Goal: Task Accomplishment & Management: Manage account settings

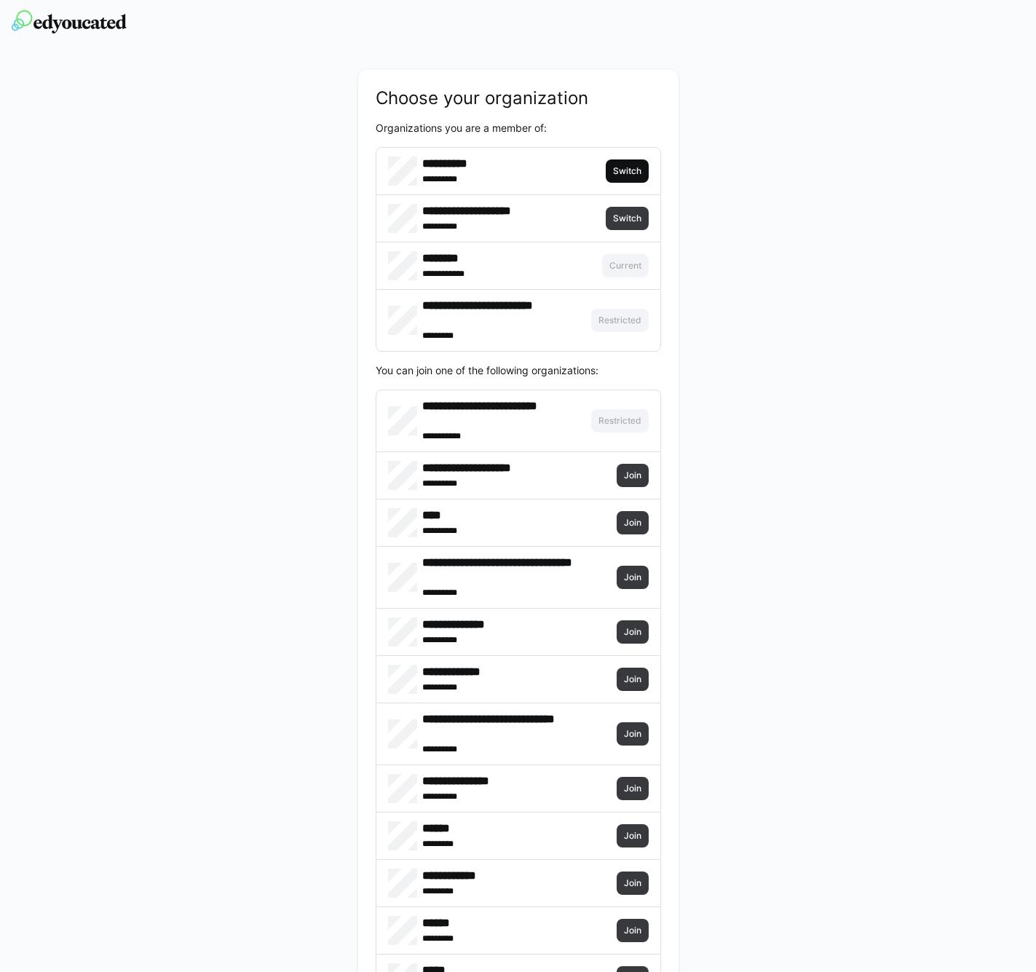
click at [627, 177] on span "Switch" at bounding box center [627, 170] width 43 height 23
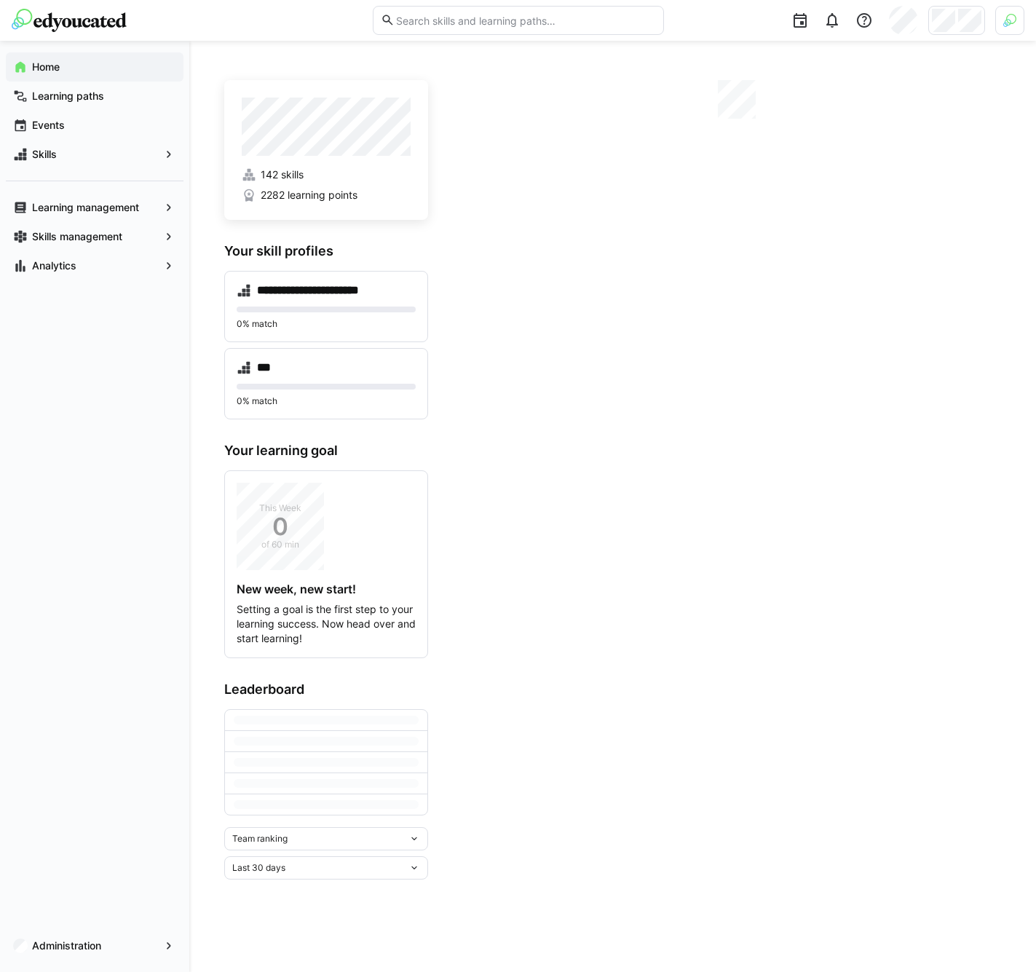
click at [1006, 22] on img at bounding box center [1009, 20] width 13 height 13
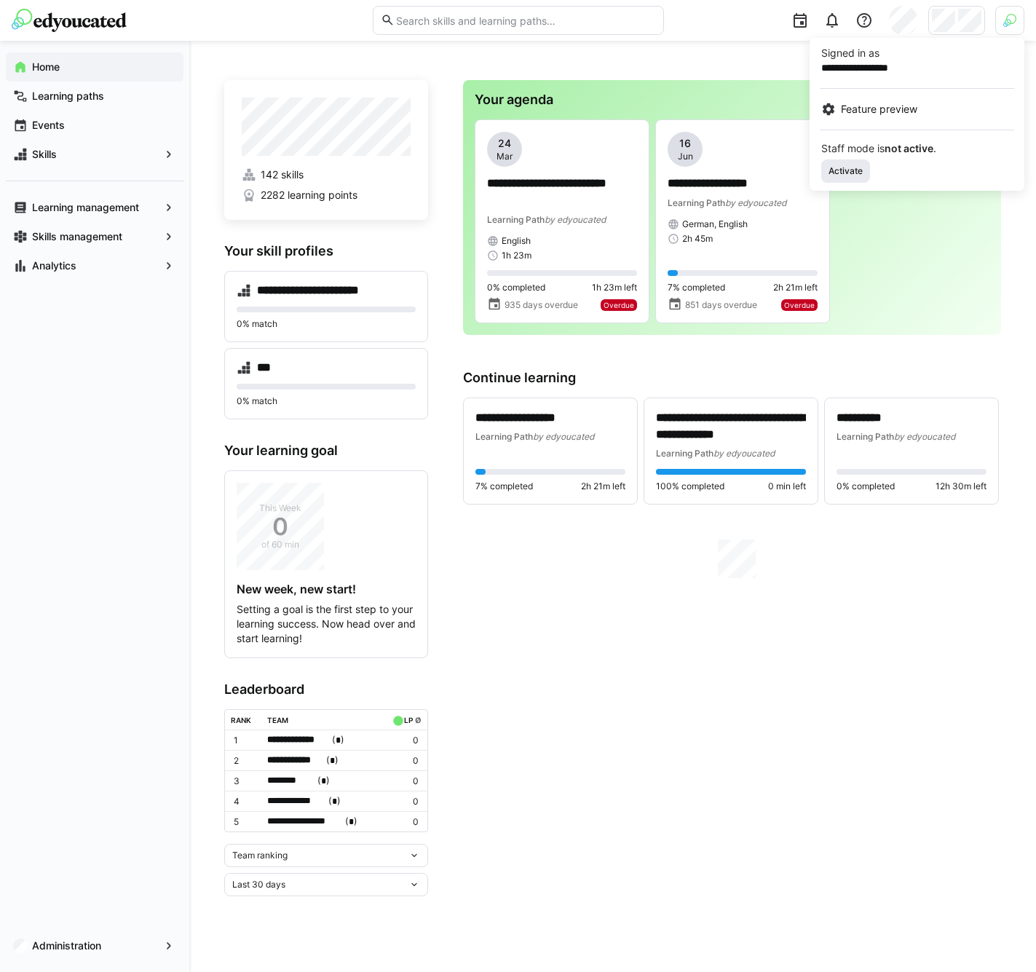
click at [848, 170] on span "Activate" at bounding box center [845, 171] width 37 height 12
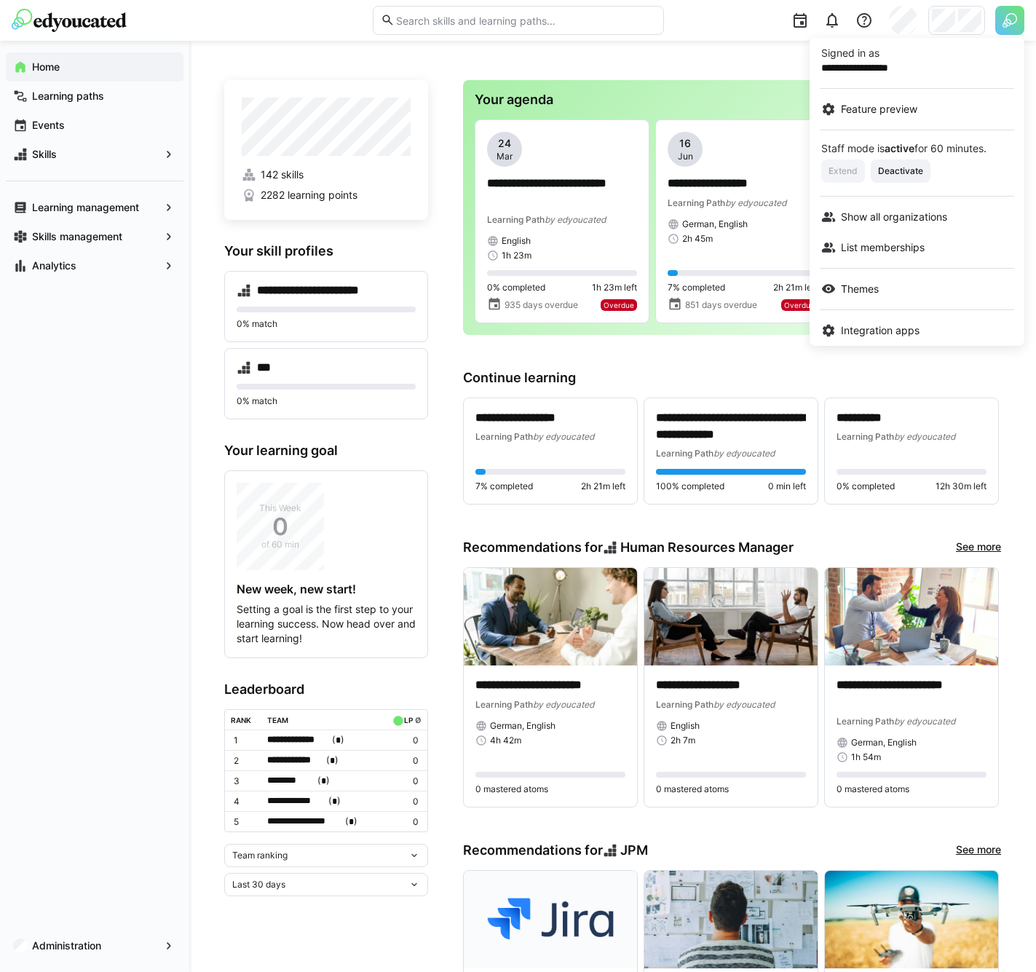
click at [967, 23] on div at bounding box center [518, 486] width 1036 height 972
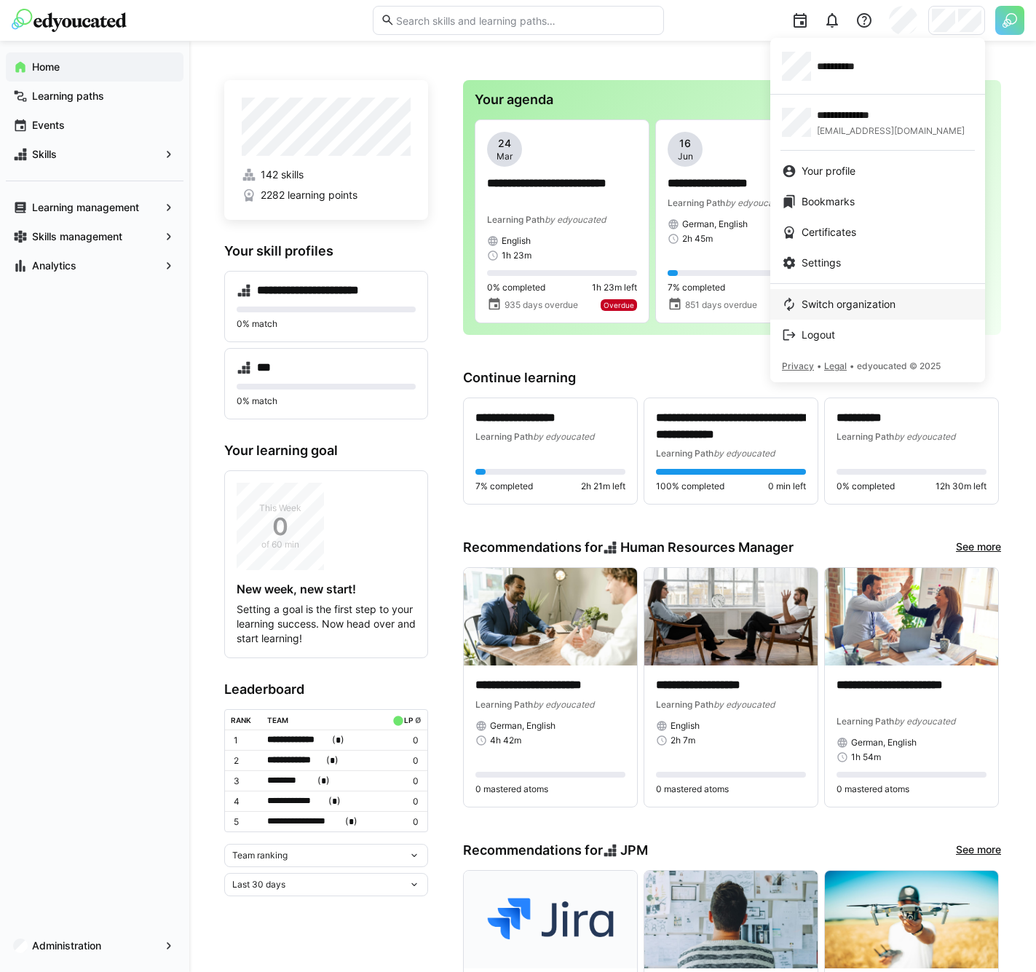
click at [822, 305] on span "Switch organization" at bounding box center [848, 304] width 94 height 15
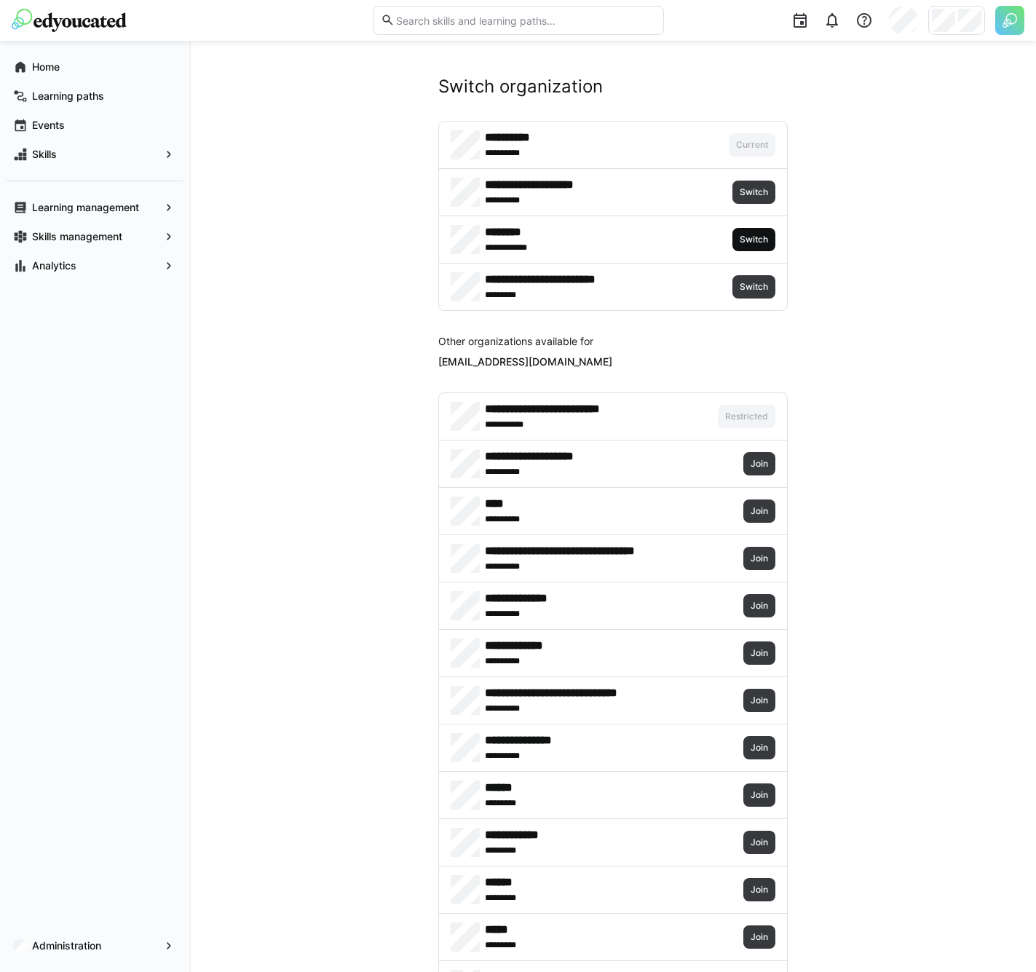
click at [738, 242] on span "Switch" at bounding box center [753, 240] width 31 height 12
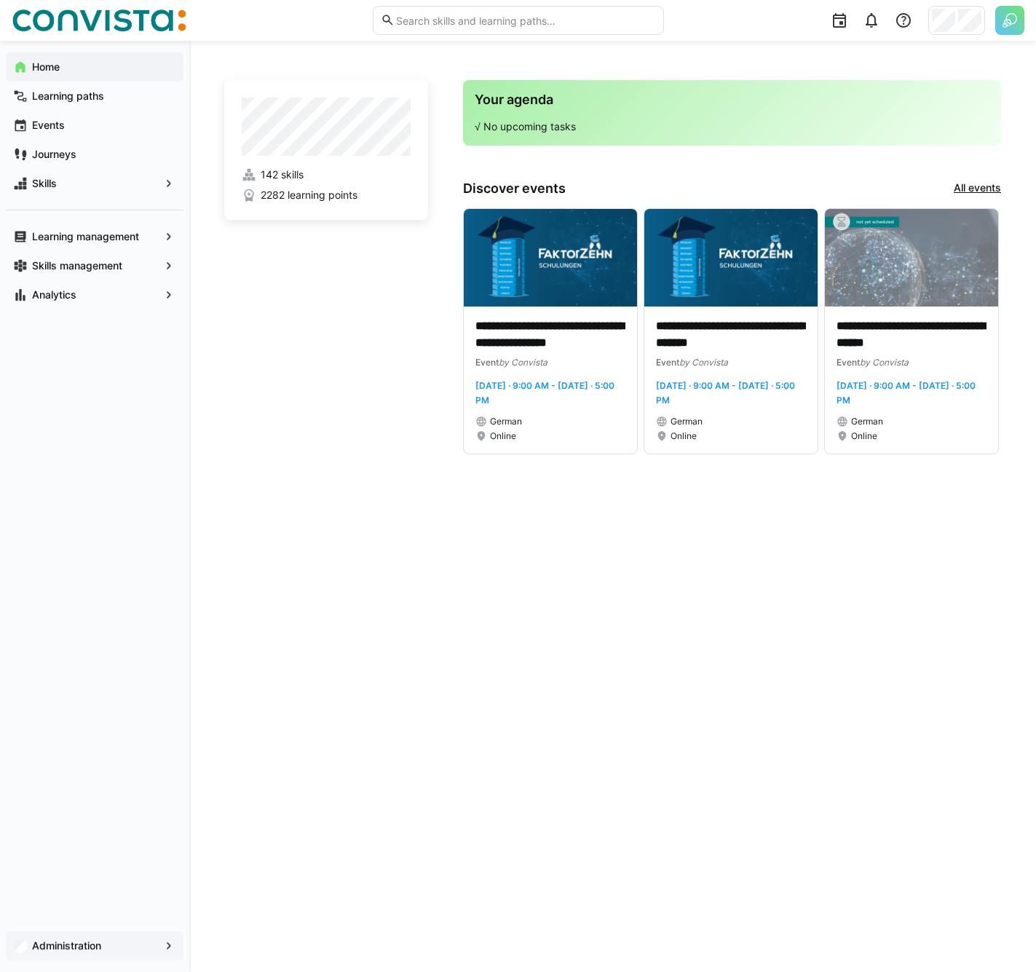
click at [0, 0] on app-navigation-label "Administration" at bounding box center [0, 0] width 0 height 0
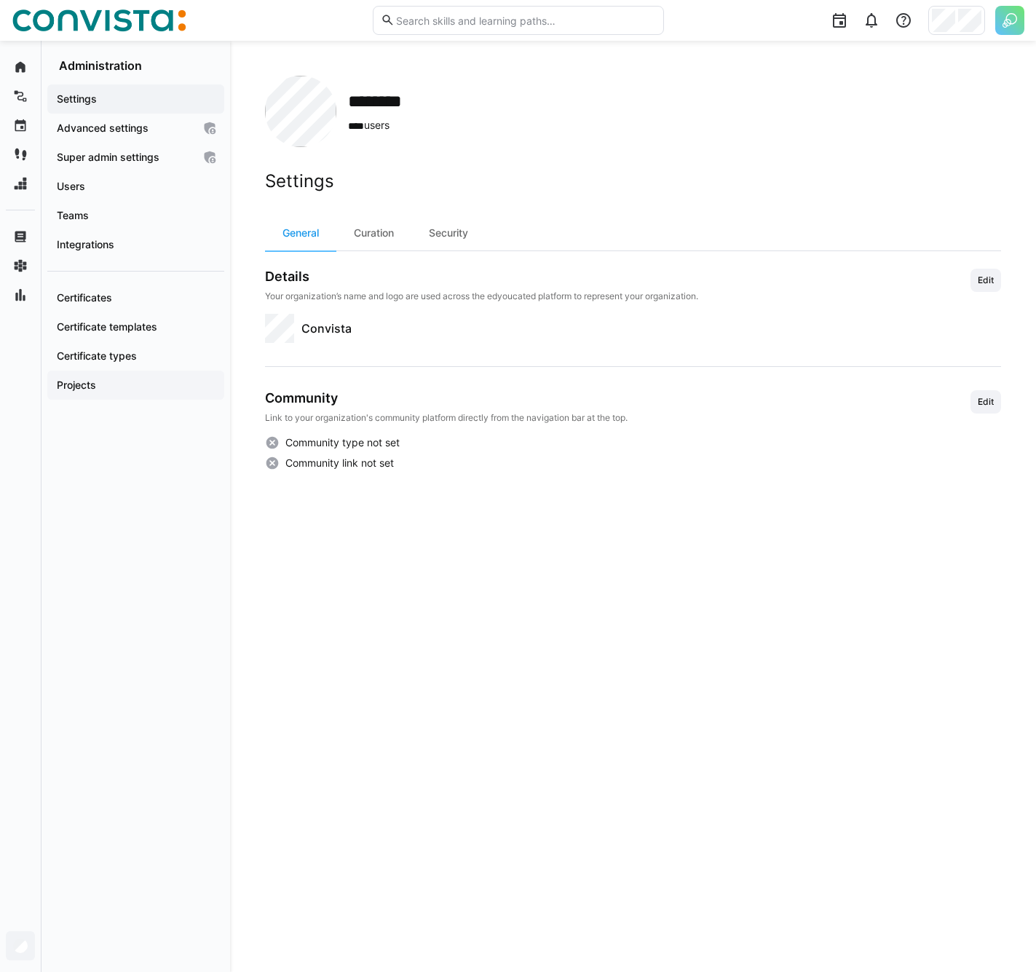
click at [0, 0] on app-navigation-label "Projects" at bounding box center [0, 0] width 0 height 0
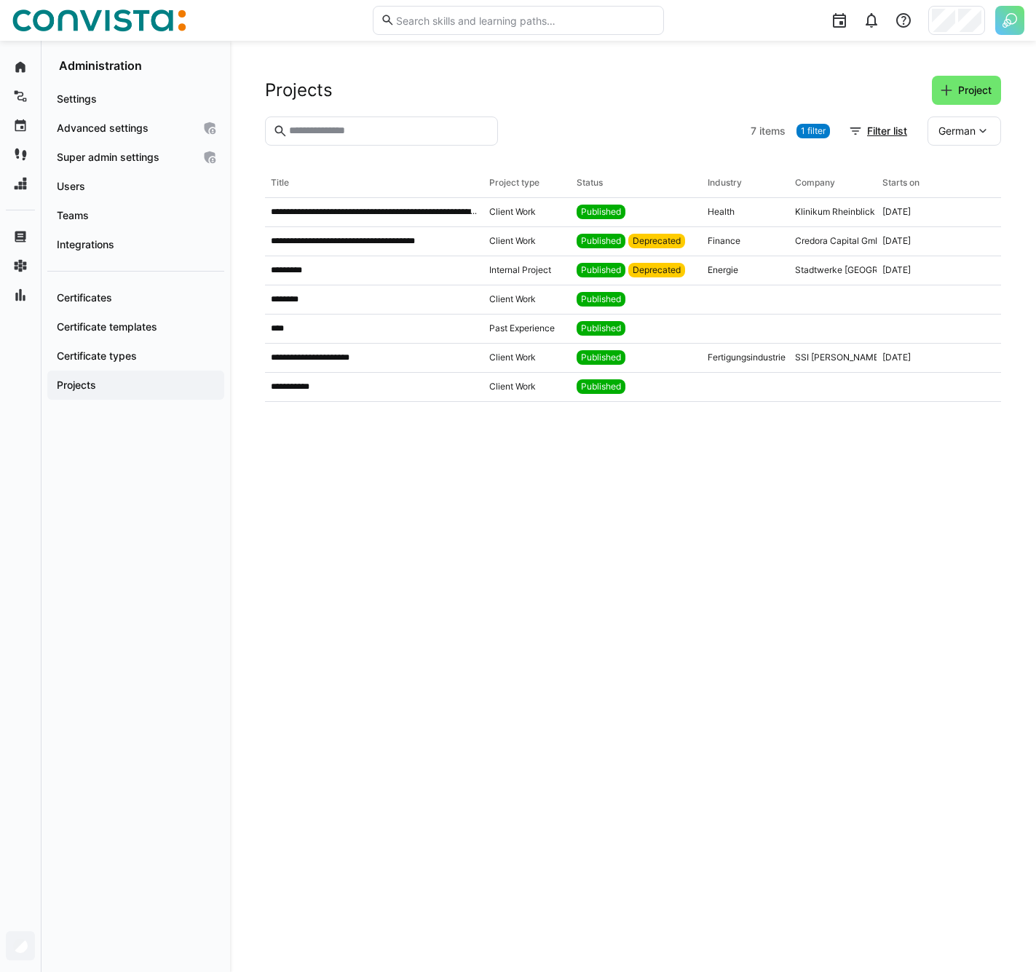
click at [584, 90] on div "Projects Project" at bounding box center [633, 90] width 736 height 29
click at [121, 186] on span "Users" at bounding box center [136, 186] width 162 height 15
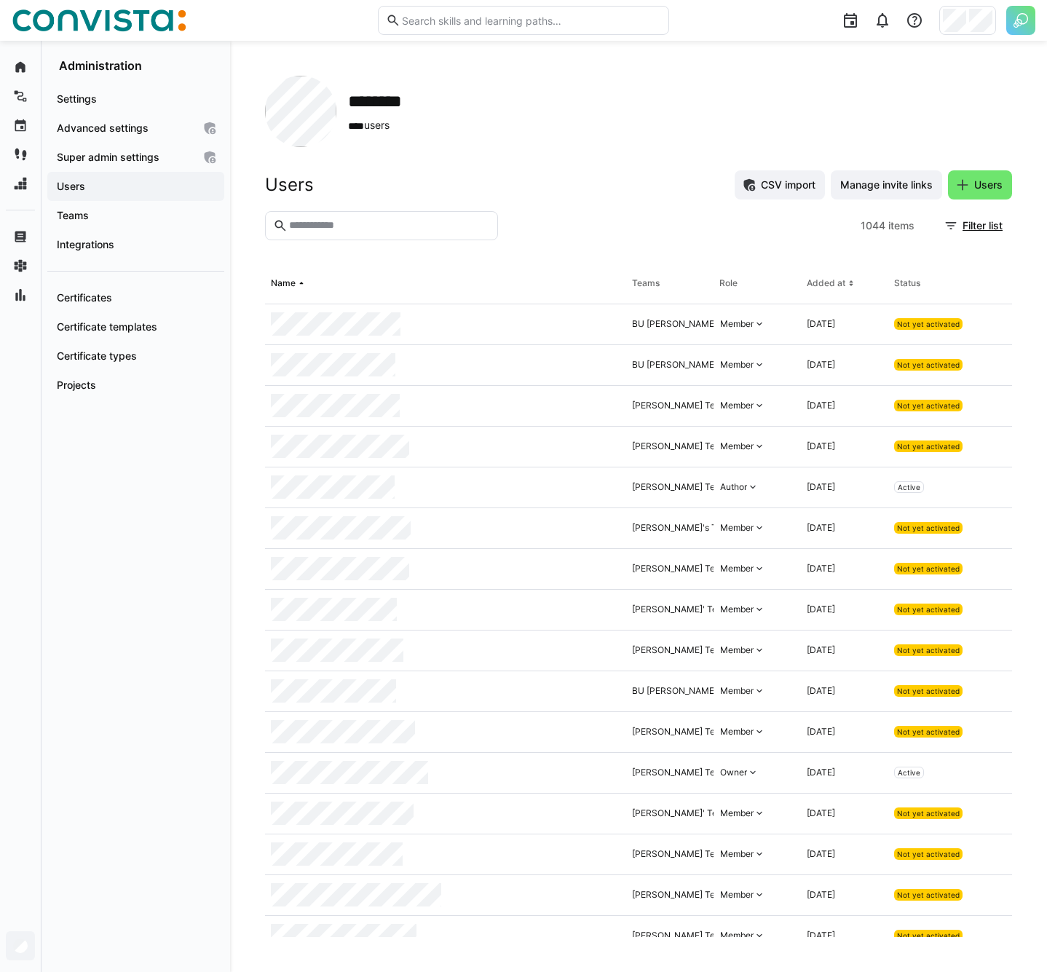
click at [365, 223] on input "text" at bounding box center [388, 225] width 202 height 13
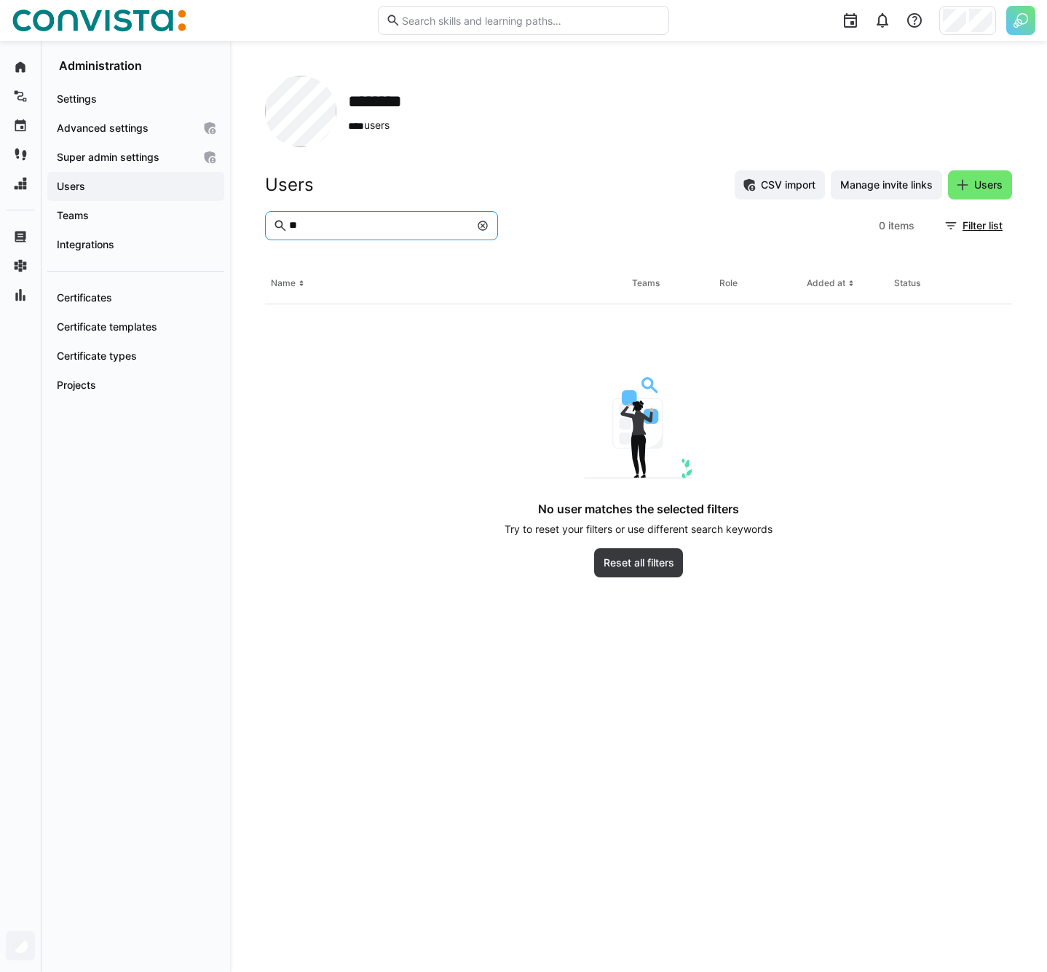
type input "*"
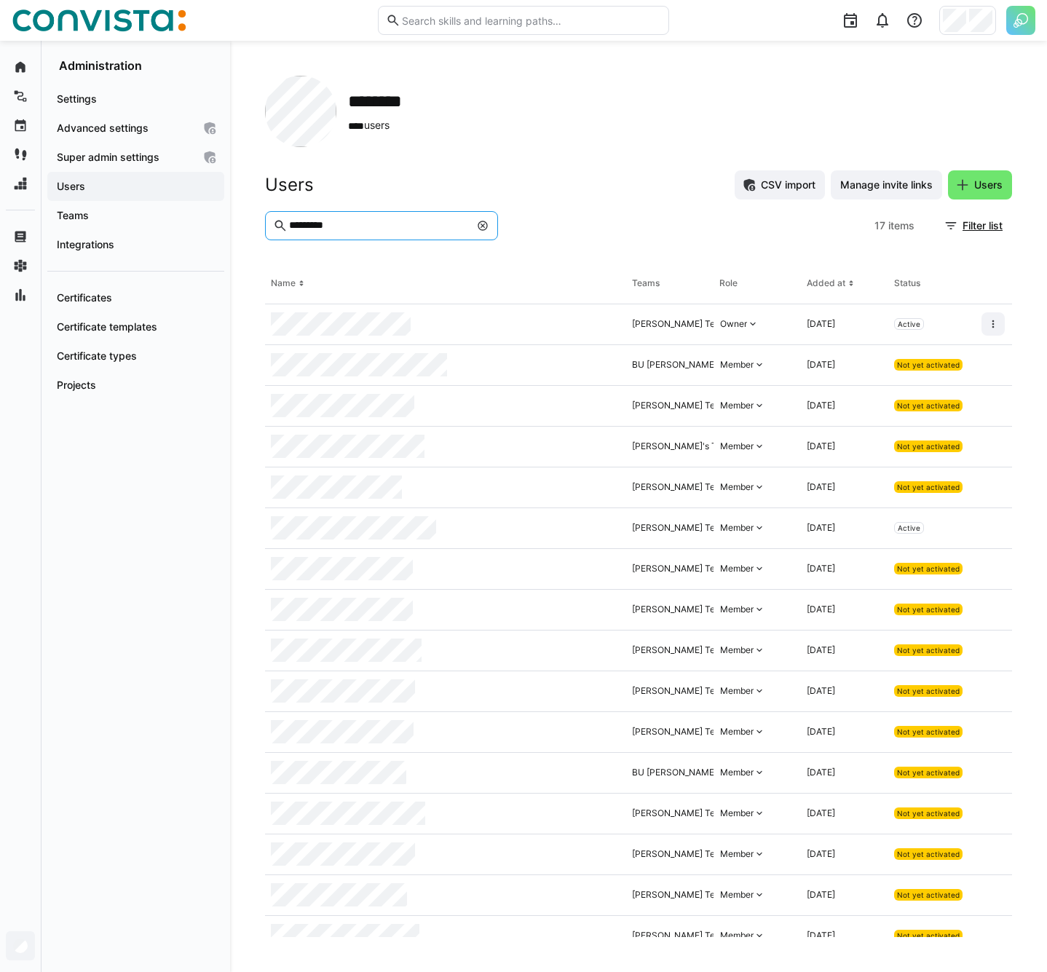
type input "*********"
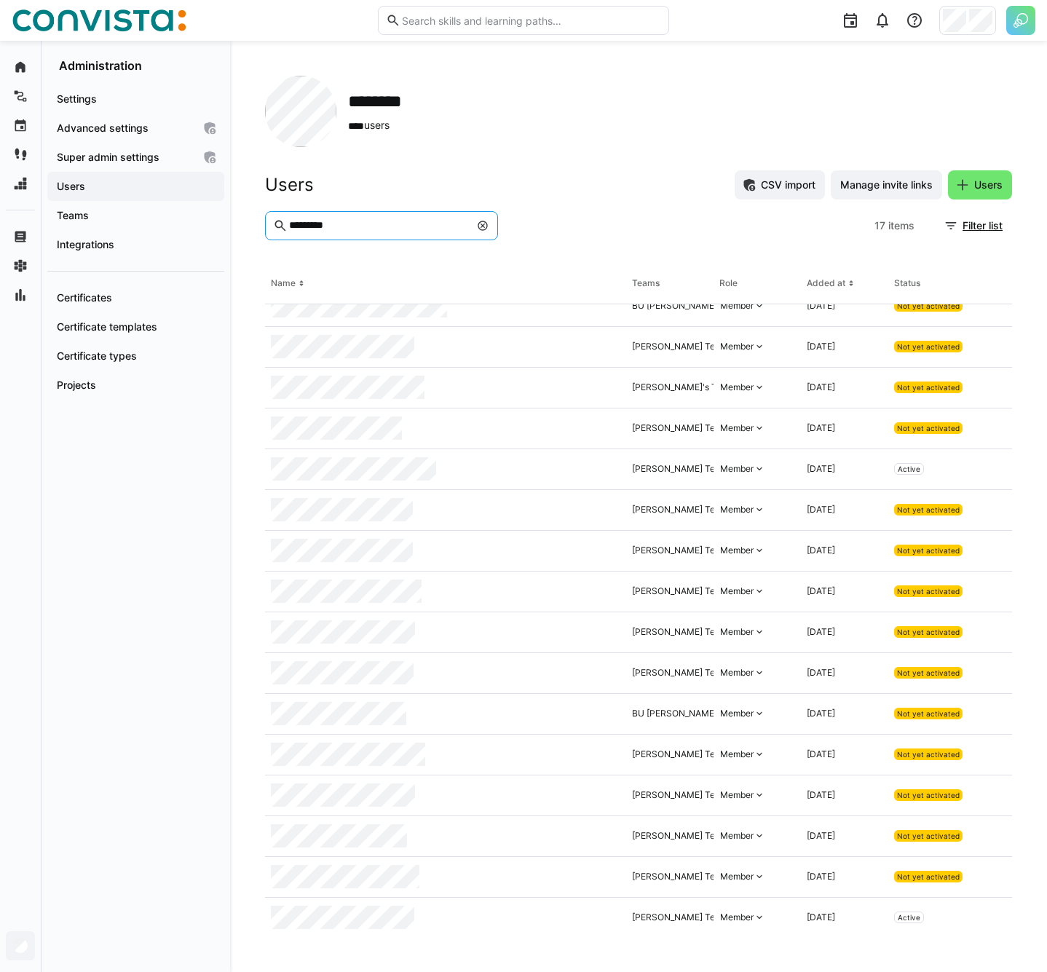
scroll to position [60, 0]
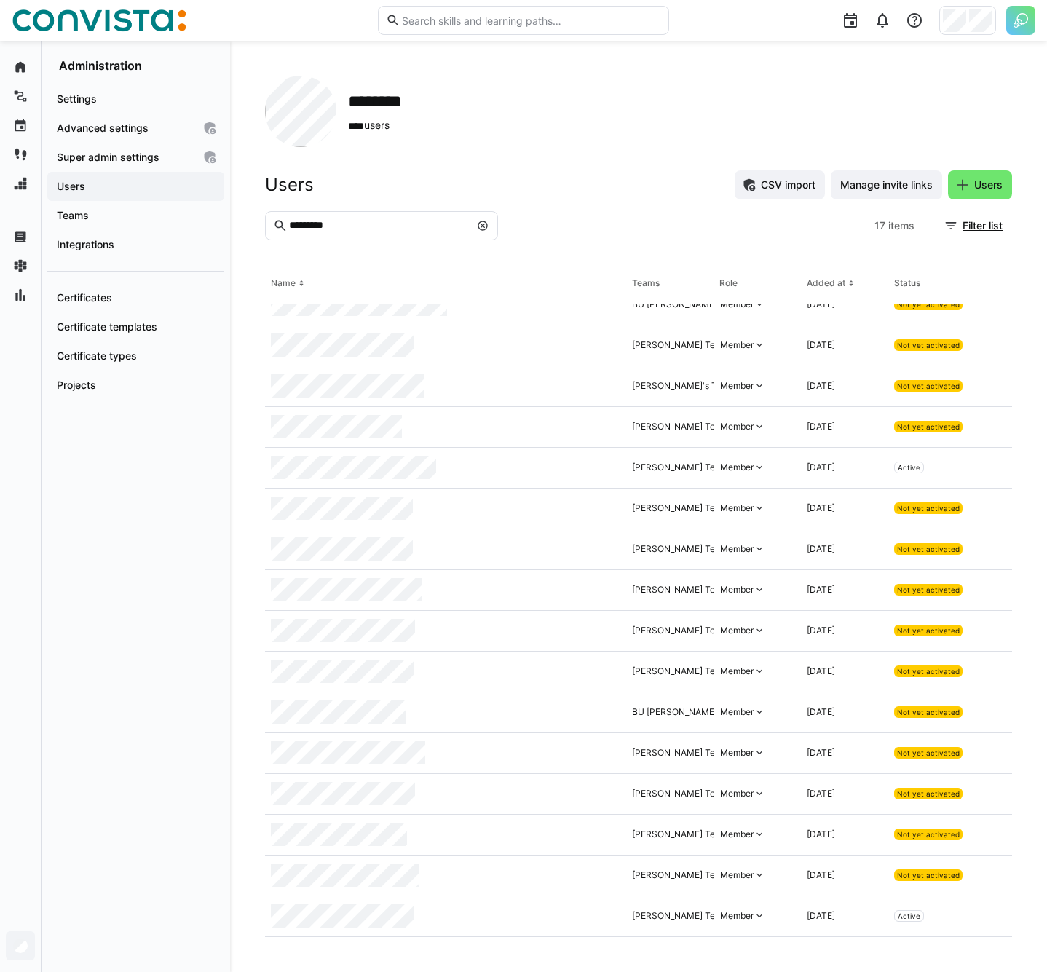
click at [484, 227] on eds-icon at bounding box center [483, 226] width 12 height 12
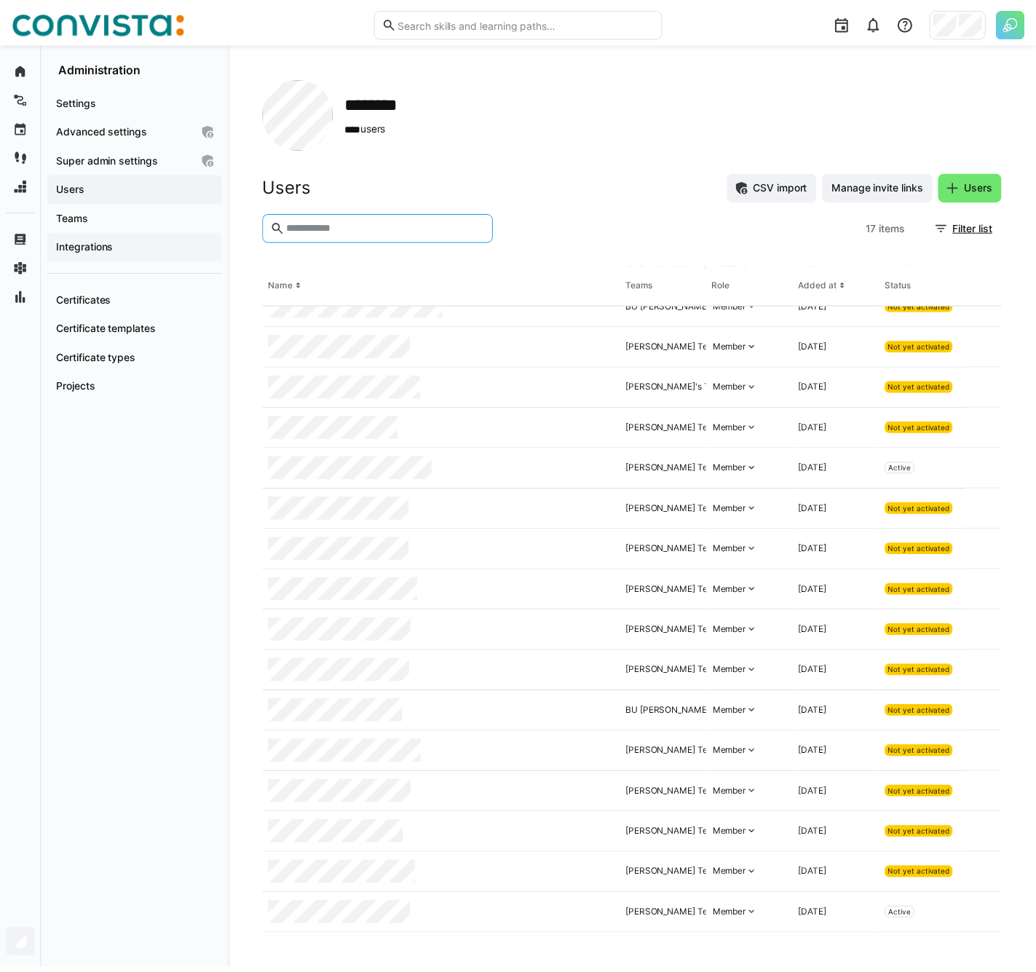
scroll to position [0, 0]
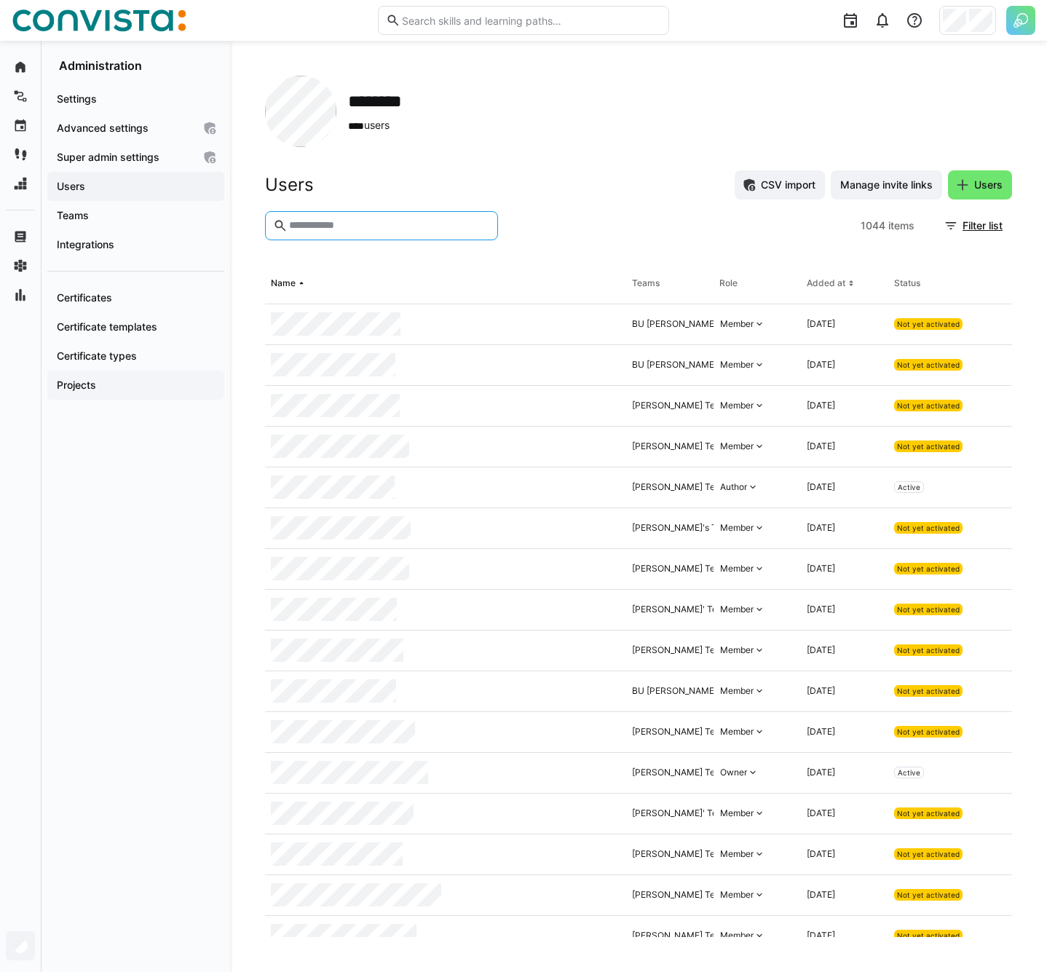
click at [0, 0] on app-navigation-label "Projects" at bounding box center [0, 0] width 0 height 0
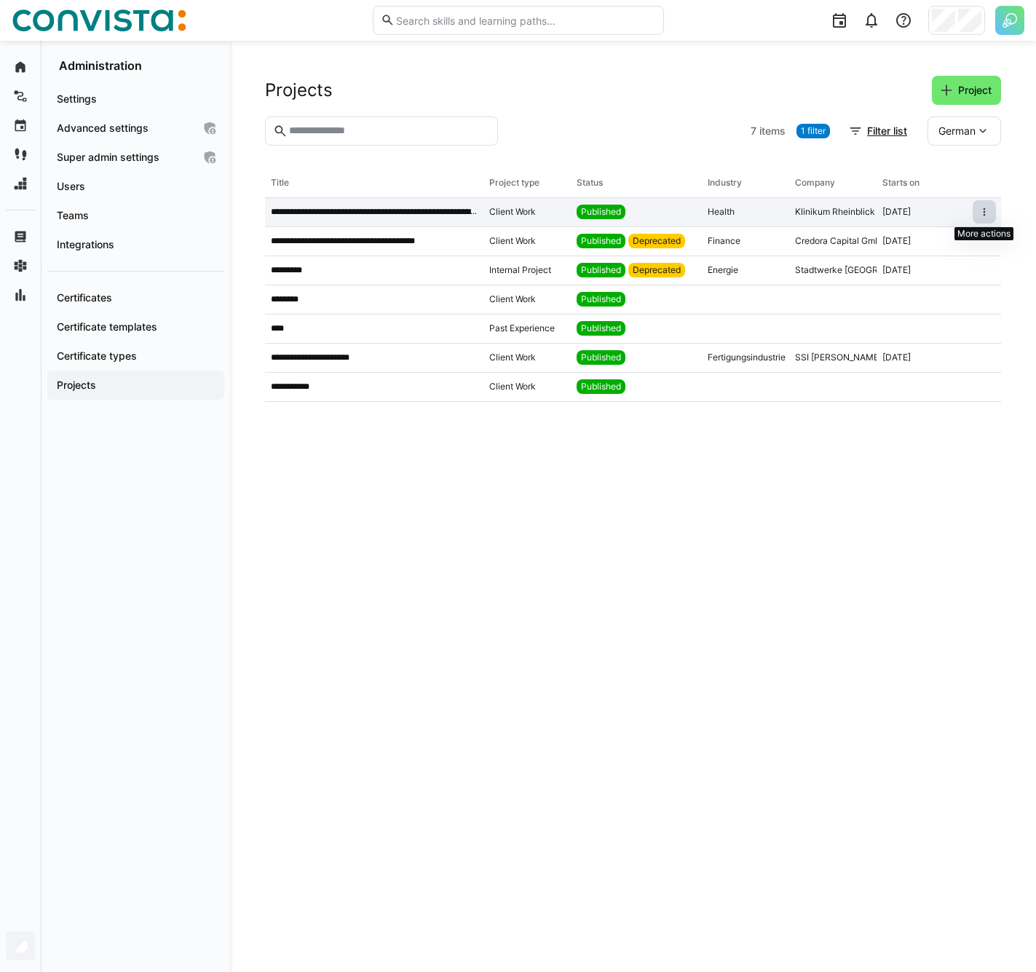
click at [992, 217] on span at bounding box center [983, 211] width 23 height 23
click at [966, 277] on div "Delete" at bounding box center [965, 280] width 37 height 12
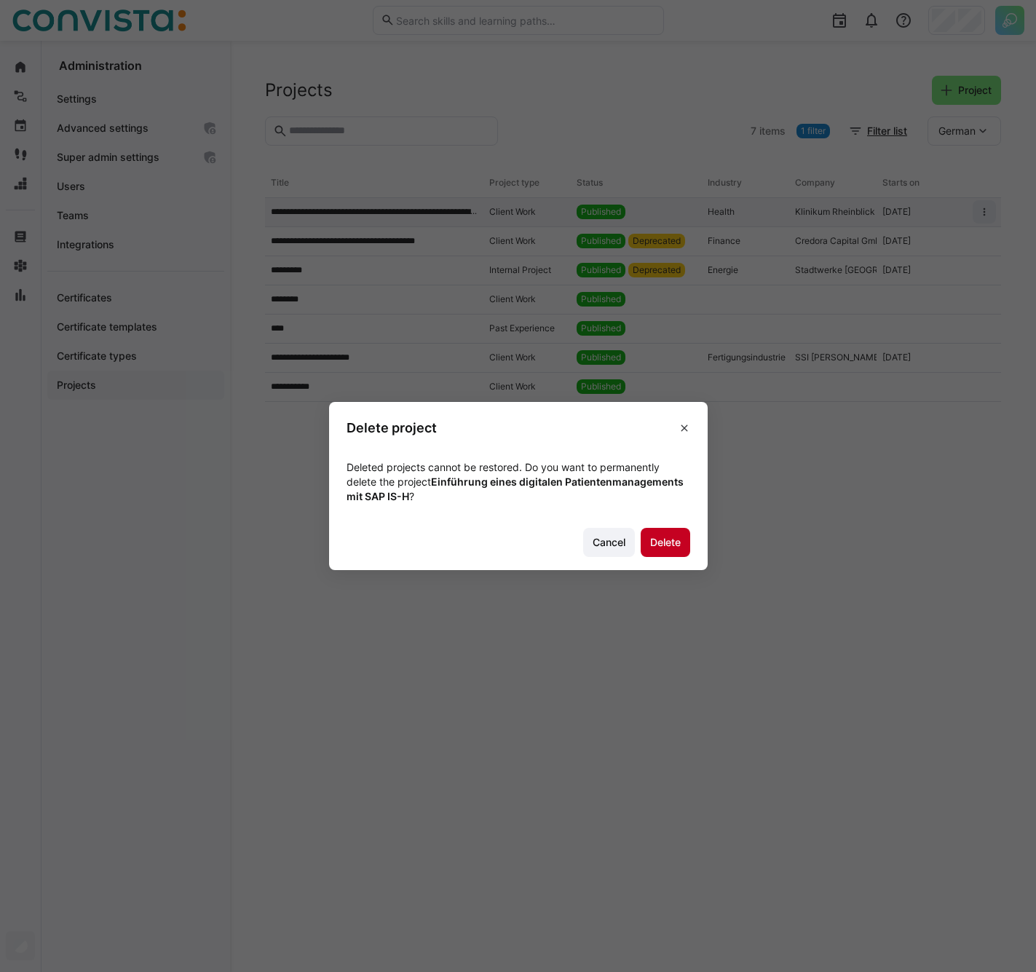
click at [667, 541] on span "Delete" at bounding box center [665, 542] width 35 height 15
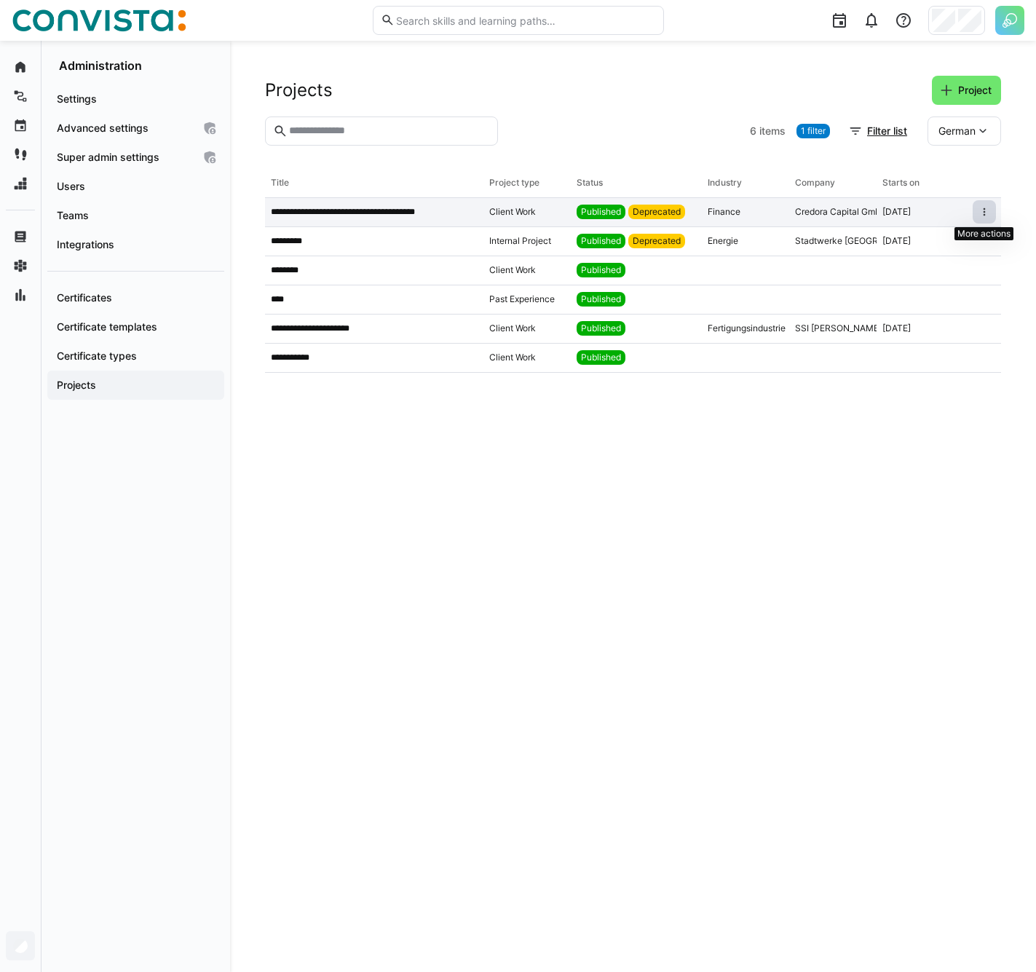
click at [978, 213] on eds-icon at bounding box center [984, 212] width 12 height 12
click at [979, 205] on span at bounding box center [983, 211] width 23 height 23
click at [943, 277] on div "Delete" at bounding box center [958, 280] width 52 height 12
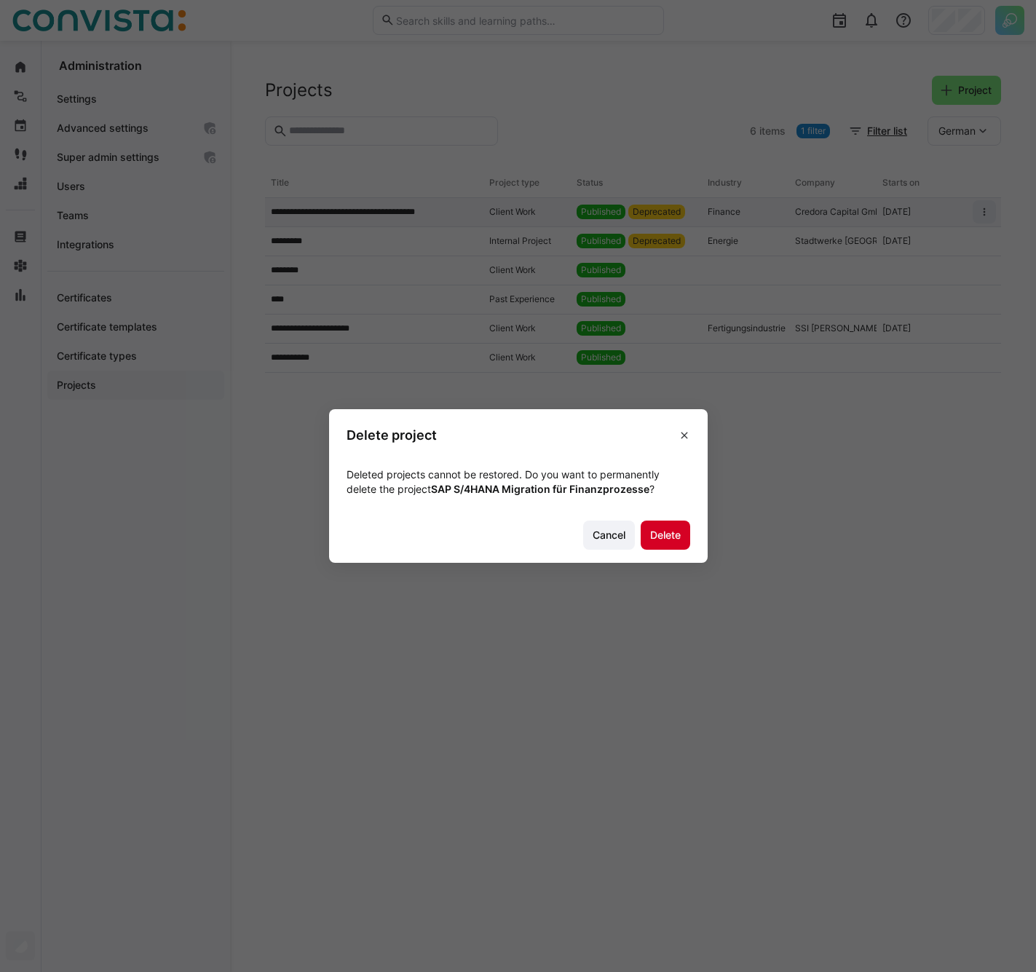
click at [666, 544] on span "Delete" at bounding box center [664, 534] width 49 height 29
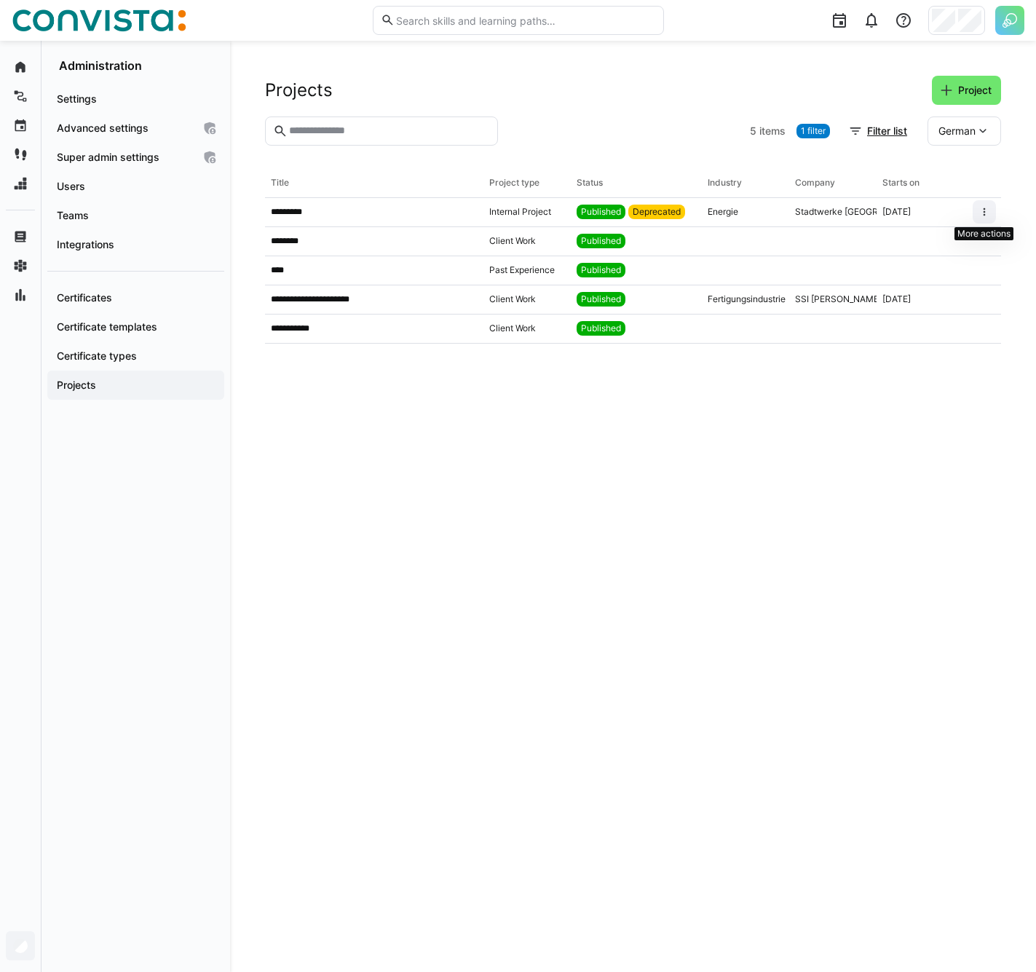
click at [983, 215] on eds-icon at bounding box center [984, 212] width 12 height 12
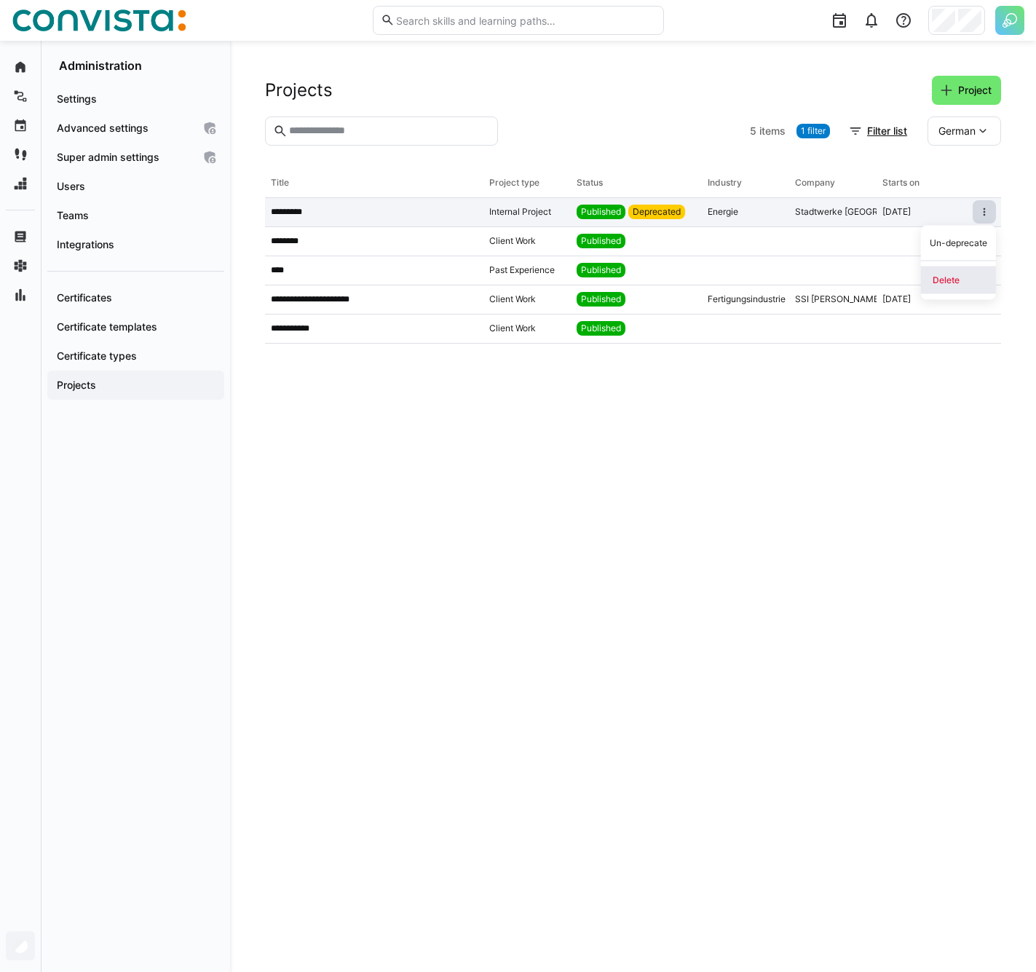
click at [944, 279] on div "Delete" at bounding box center [958, 280] width 52 height 12
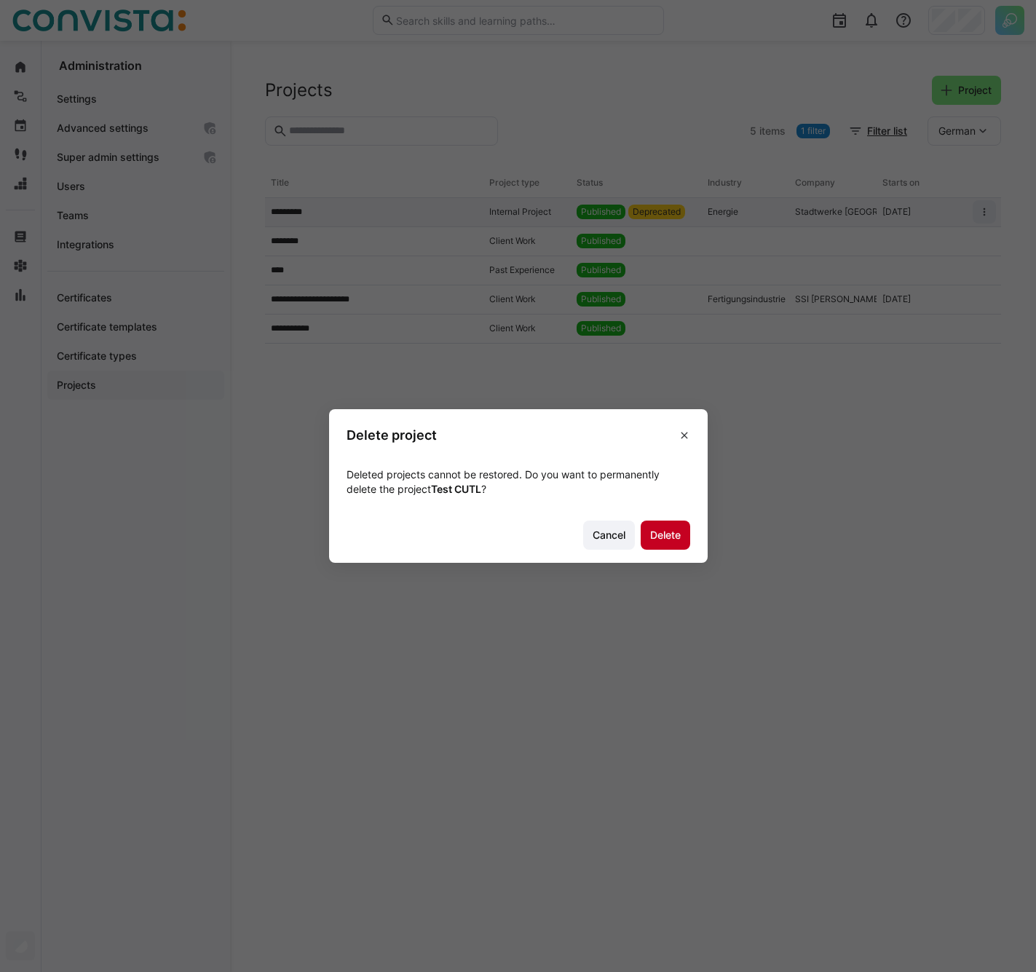
click at [662, 533] on span "Delete" at bounding box center [665, 535] width 35 height 15
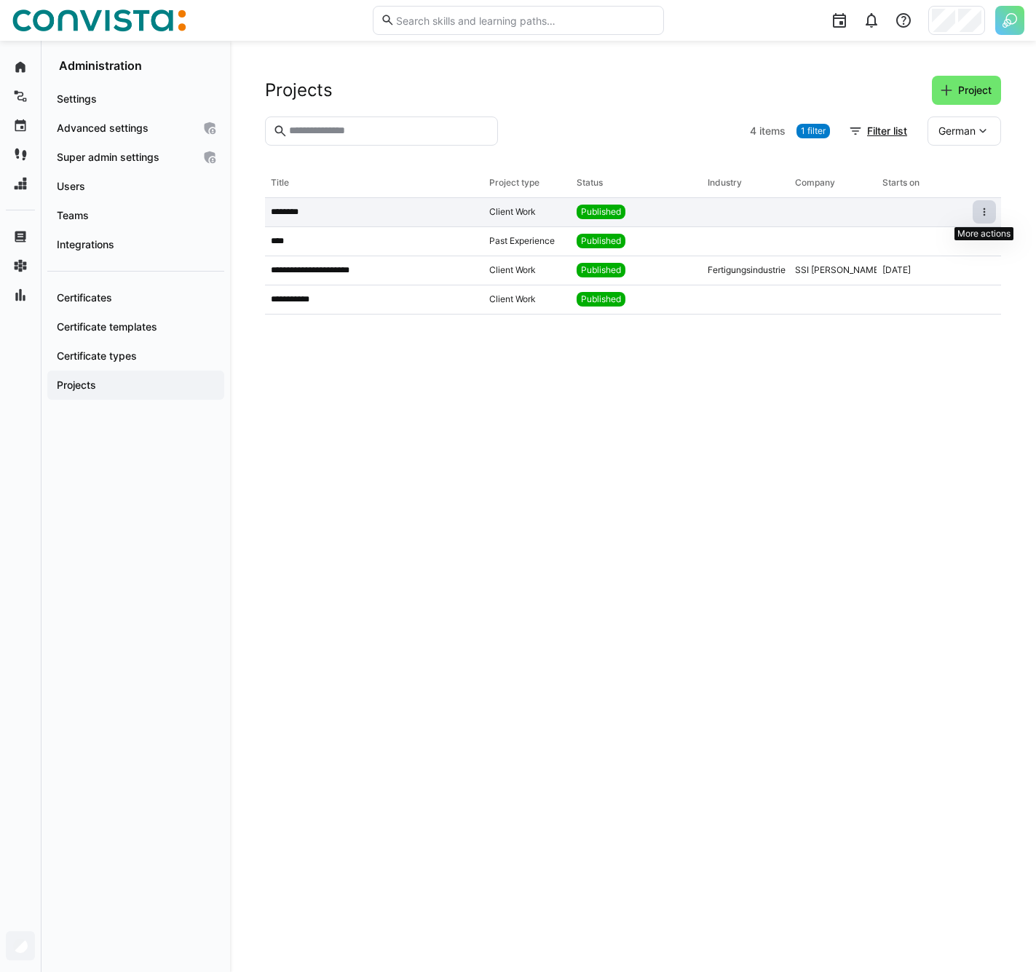
click at [989, 216] on eds-icon at bounding box center [984, 212] width 12 height 12
click at [991, 207] on span at bounding box center [983, 211] width 23 height 23
click at [983, 212] on eds-icon at bounding box center [984, 212] width 12 height 12
click at [982, 215] on eds-icon at bounding box center [984, 212] width 12 height 12
click at [985, 215] on eds-icon at bounding box center [984, 212] width 12 height 12
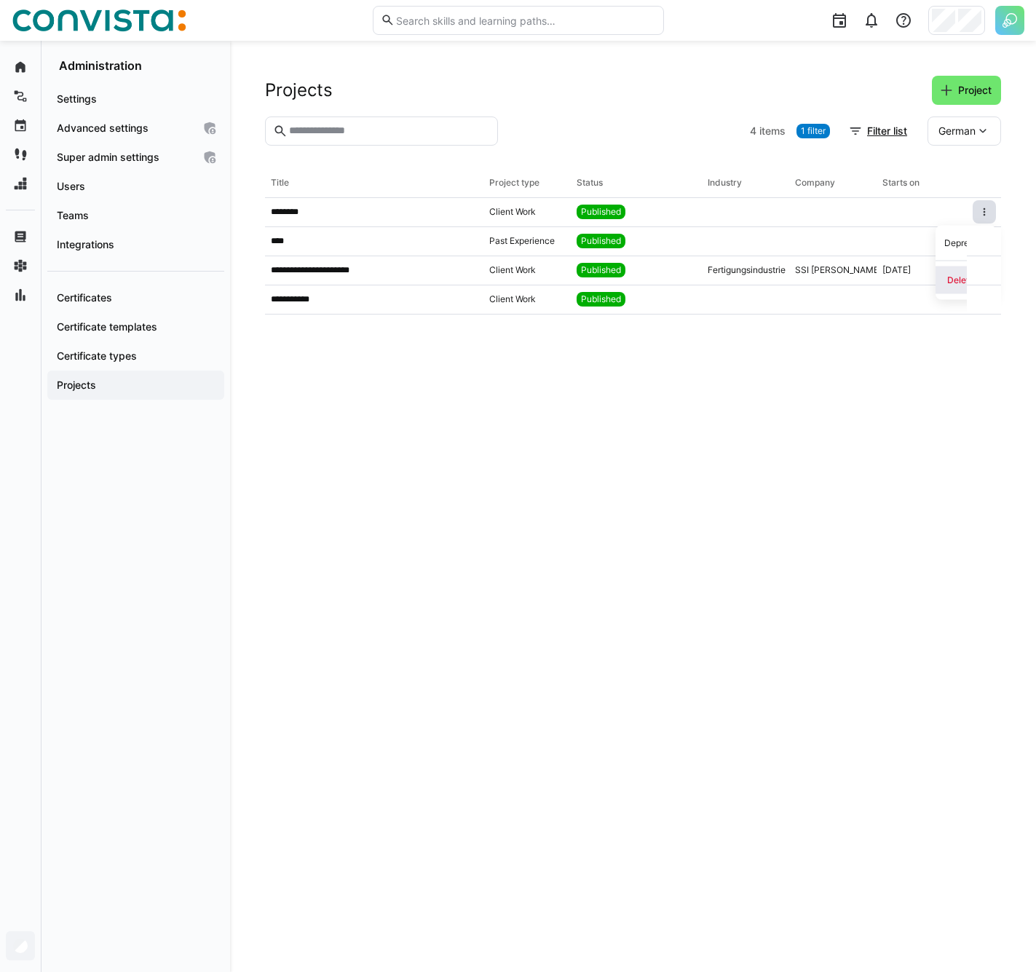
click at [969, 277] on div "Delete" at bounding box center [965, 280] width 37 height 12
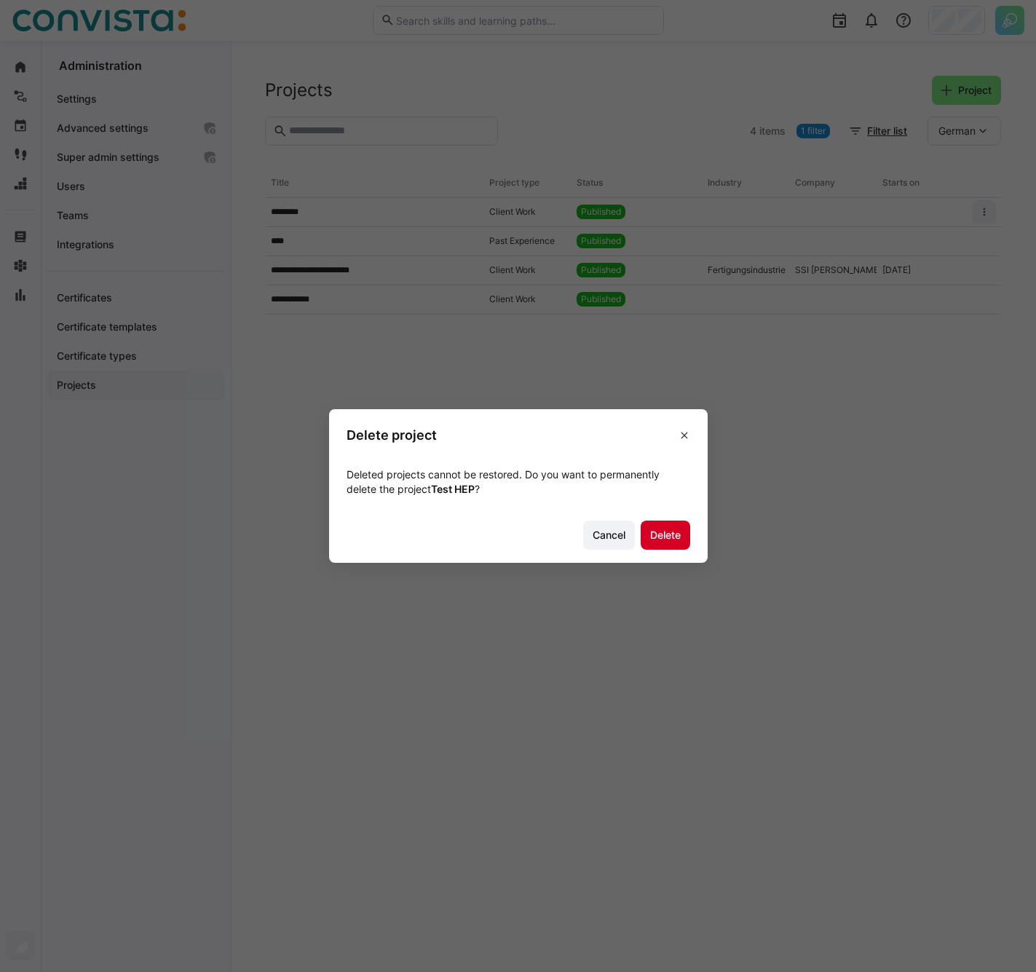
click at [673, 531] on span "Delete" at bounding box center [665, 535] width 35 height 15
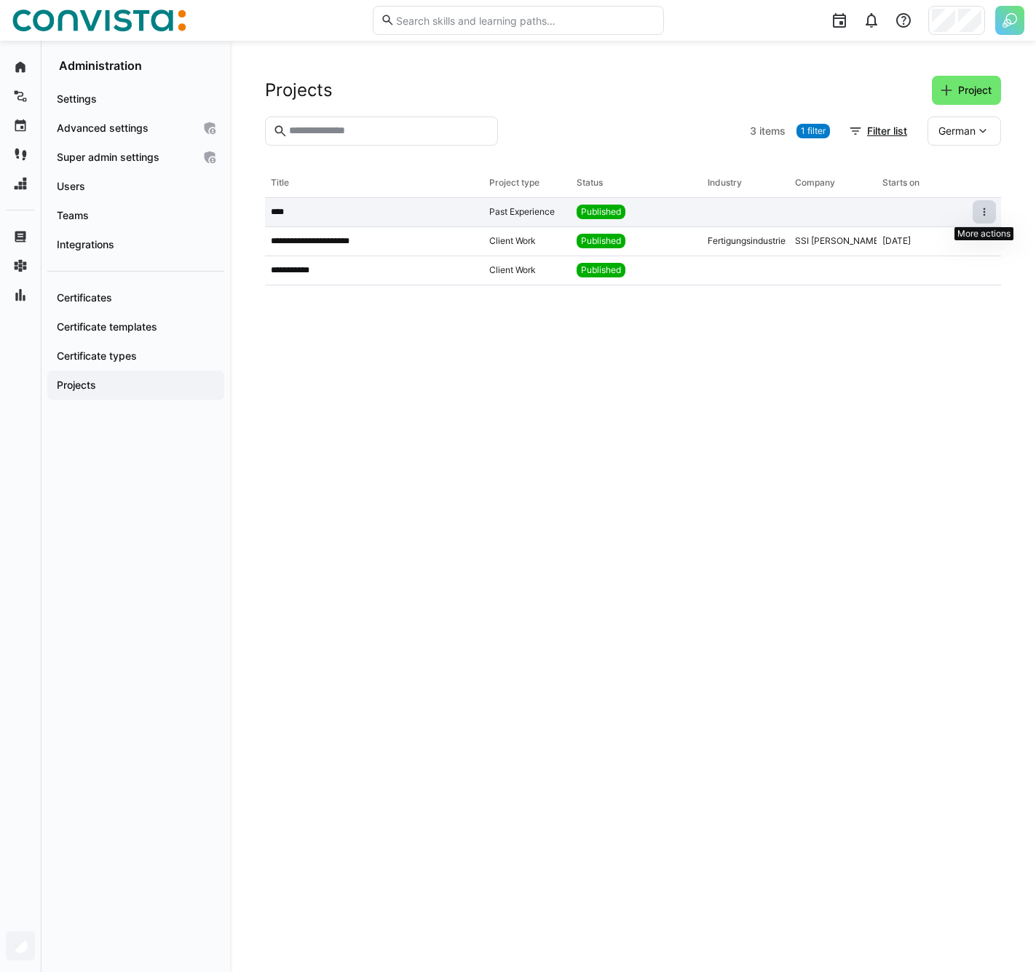
click at [983, 209] on eds-icon at bounding box center [984, 212] width 12 height 12
click at [987, 213] on eds-icon at bounding box center [984, 212] width 12 height 12
click at [970, 274] on div "Delete" at bounding box center [965, 280] width 37 height 12
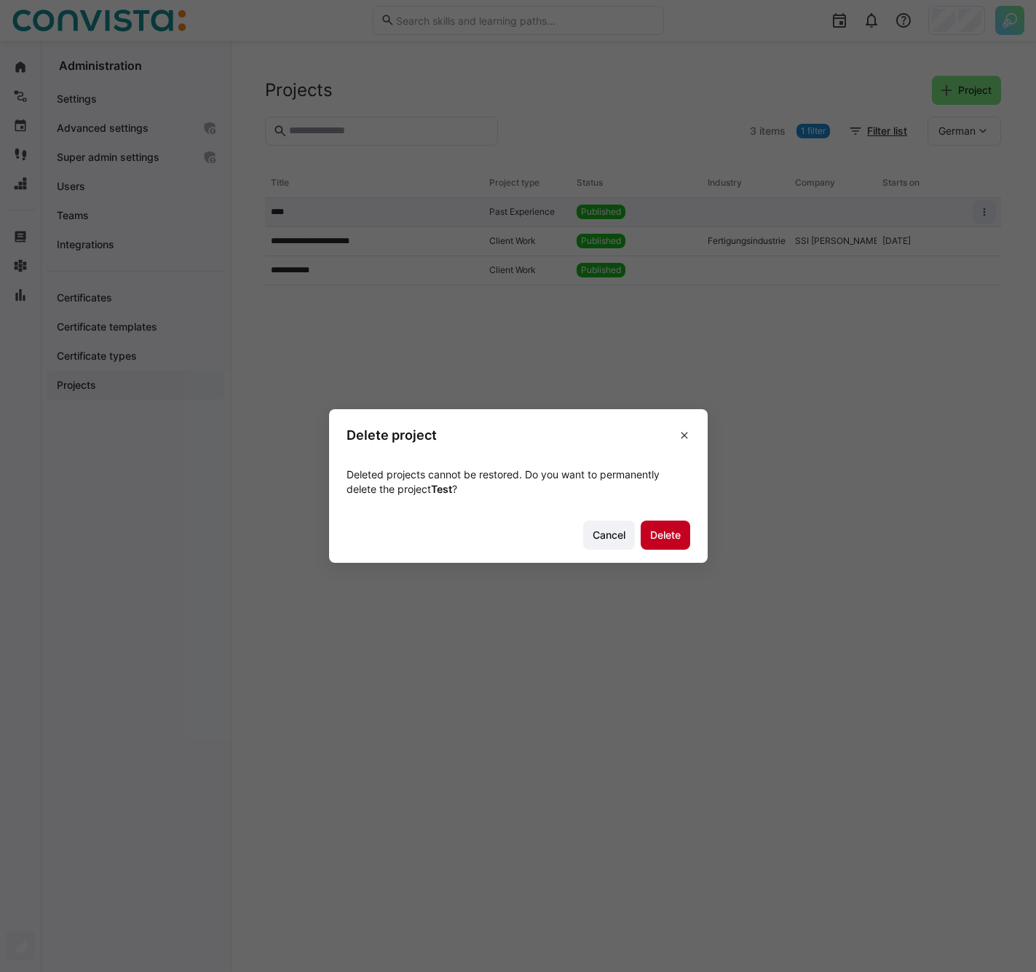
click at [667, 537] on span "Delete" at bounding box center [665, 535] width 35 height 15
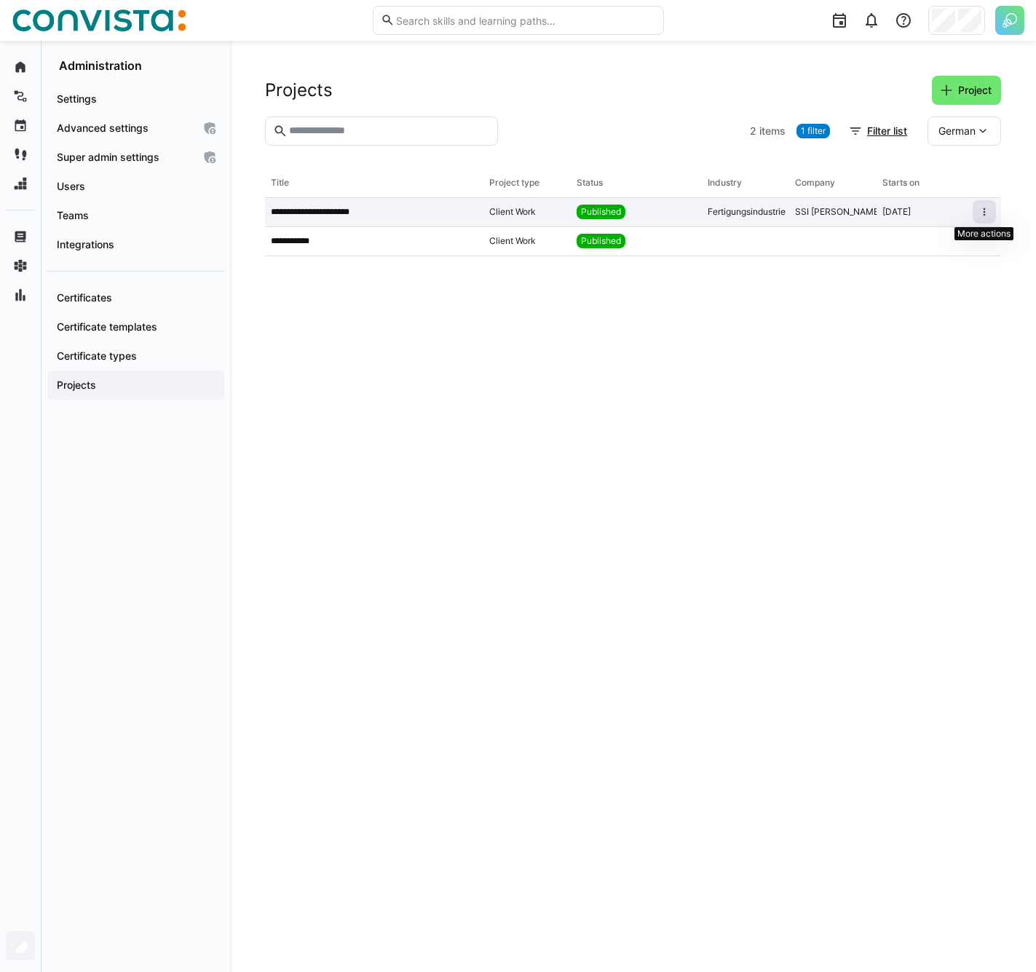
click at [981, 215] on eds-icon at bounding box center [984, 212] width 12 height 12
click at [983, 209] on eds-icon at bounding box center [984, 212] width 12 height 12
click at [959, 279] on div "Delete" at bounding box center [965, 280] width 37 height 12
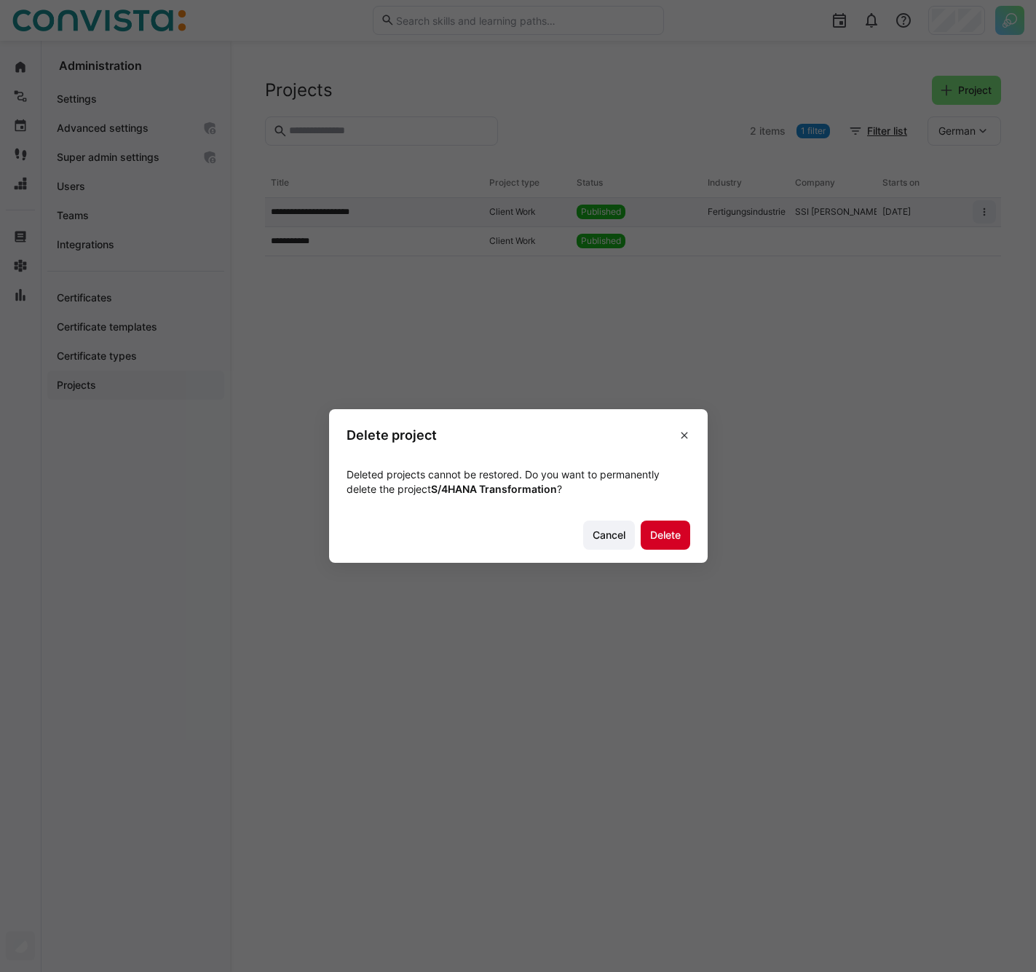
click at [672, 542] on span "Delete" at bounding box center [665, 535] width 35 height 15
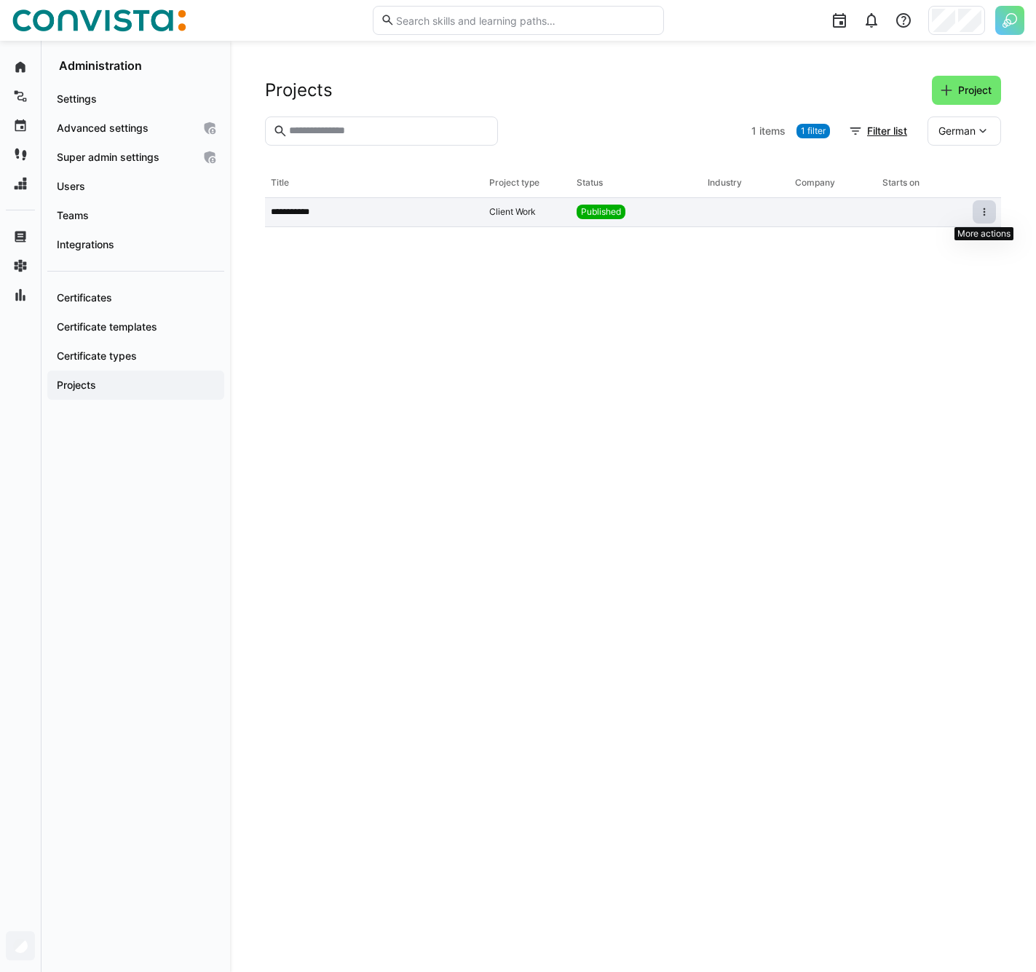
click at [980, 212] on eds-icon at bounding box center [984, 212] width 12 height 12
click at [955, 282] on div "Delete" at bounding box center [965, 280] width 37 height 12
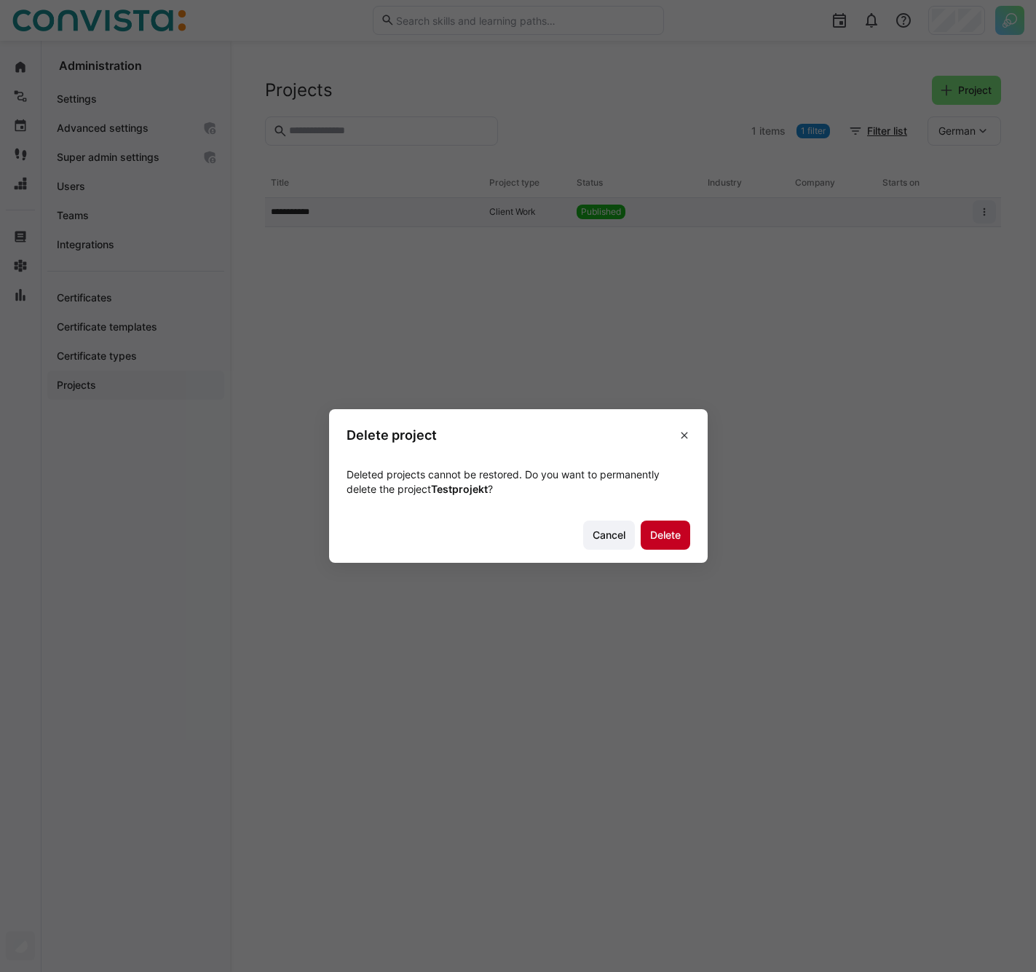
click at [662, 533] on span "Delete" at bounding box center [665, 535] width 35 height 15
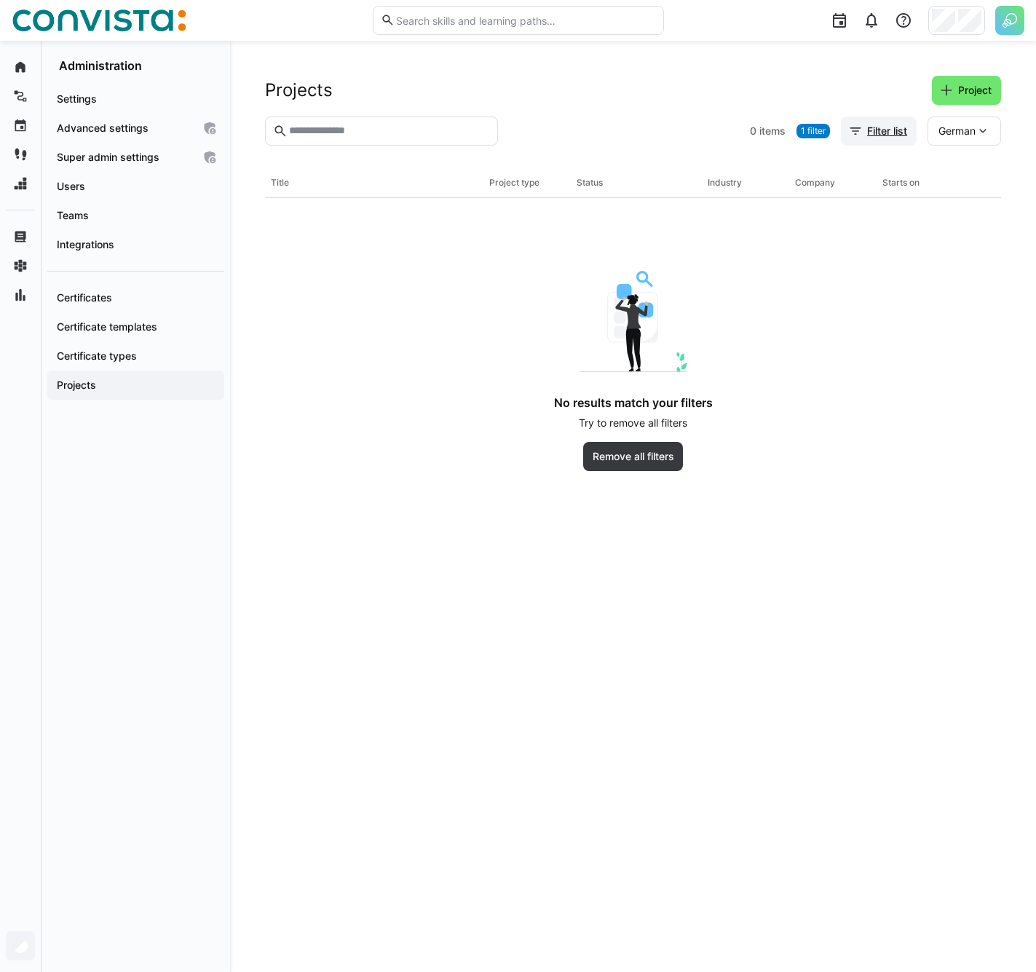
click at [888, 130] on span "Filter list" at bounding box center [887, 131] width 44 height 15
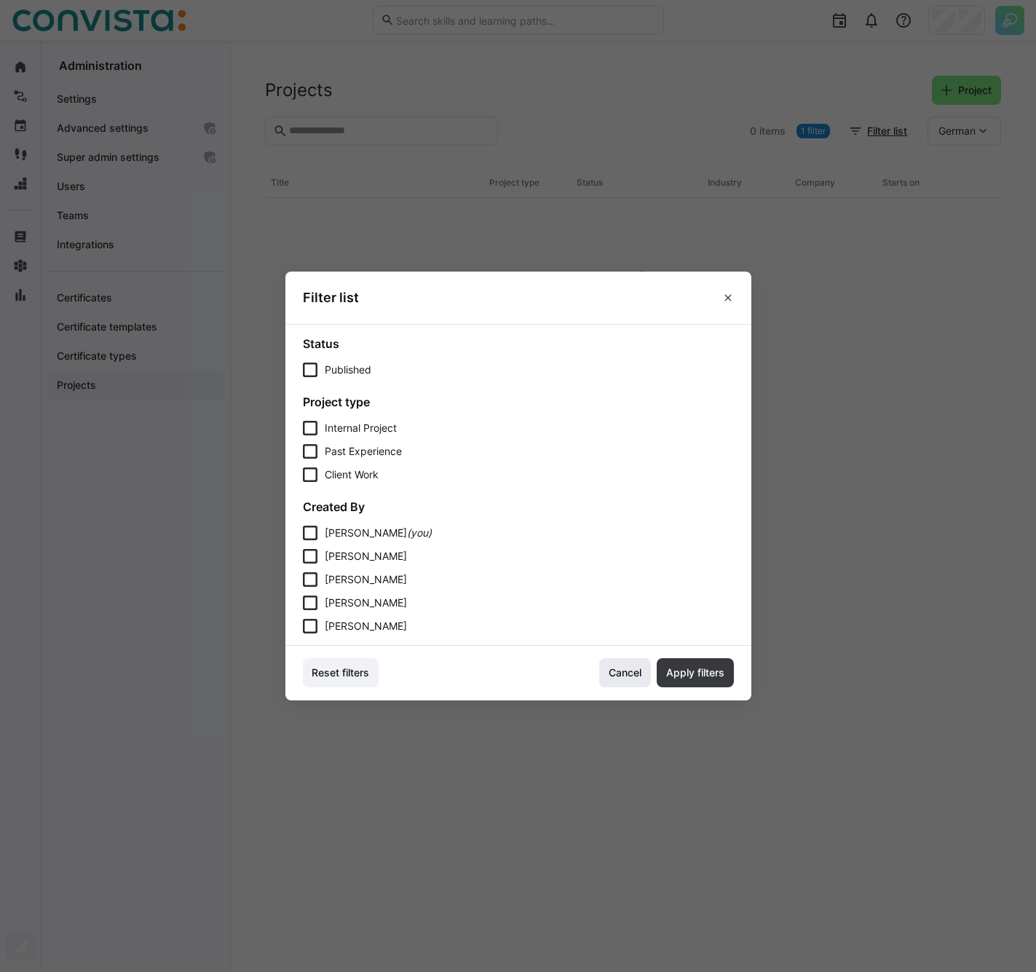
click at [627, 672] on span "Cancel" at bounding box center [624, 672] width 37 height 15
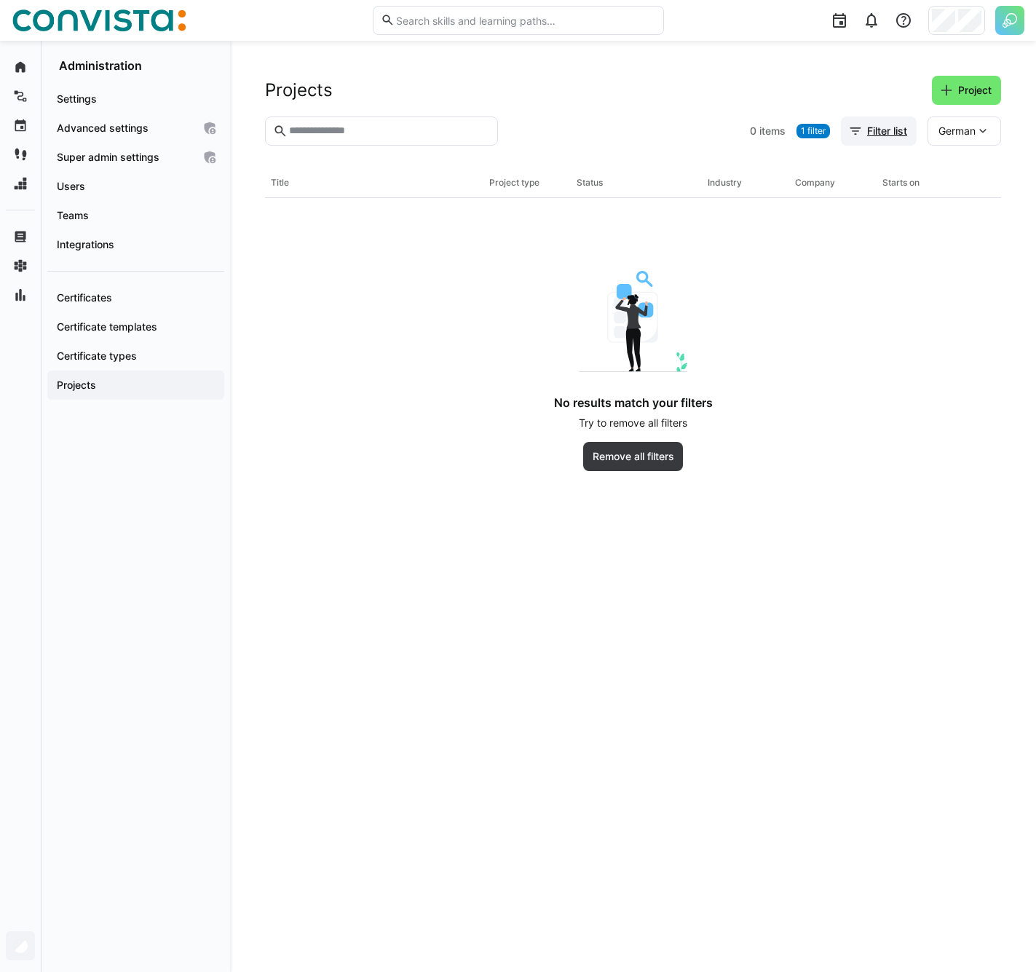
click at [882, 132] on span "Filter list" at bounding box center [887, 131] width 44 height 15
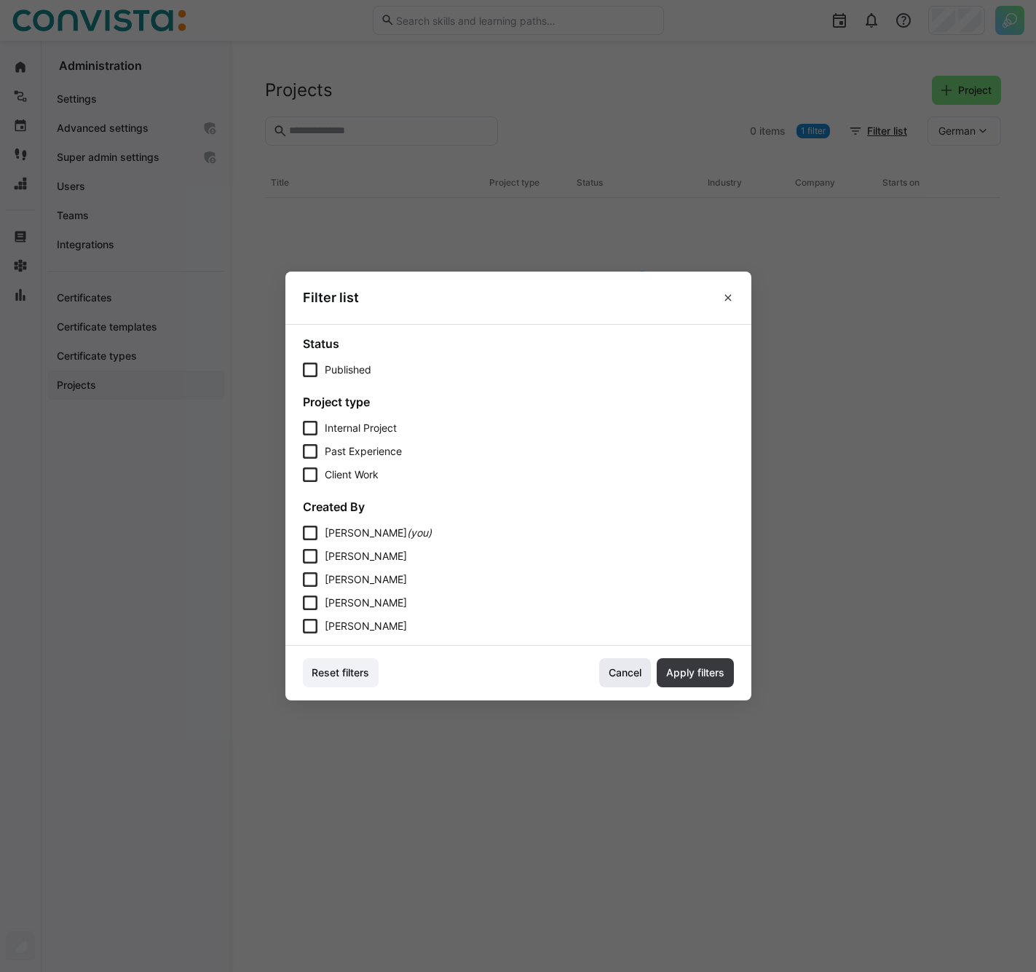
click at [623, 672] on span "Cancel" at bounding box center [624, 672] width 37 height 15
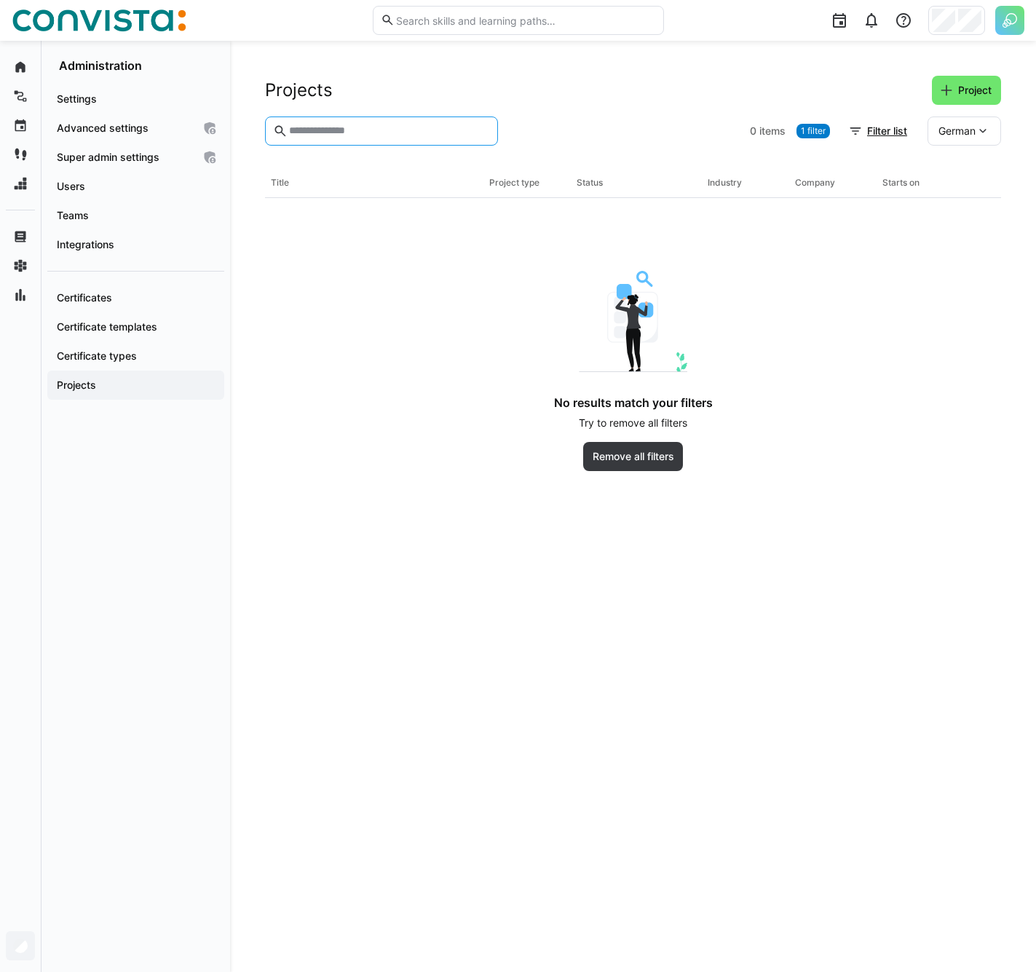
click at [402, 133] on input "text" at bounding box center [388, 130] width 202 height 13
click at [134, 290] on span "Certificates" at bounding box center [136, 297] width 162 height 15
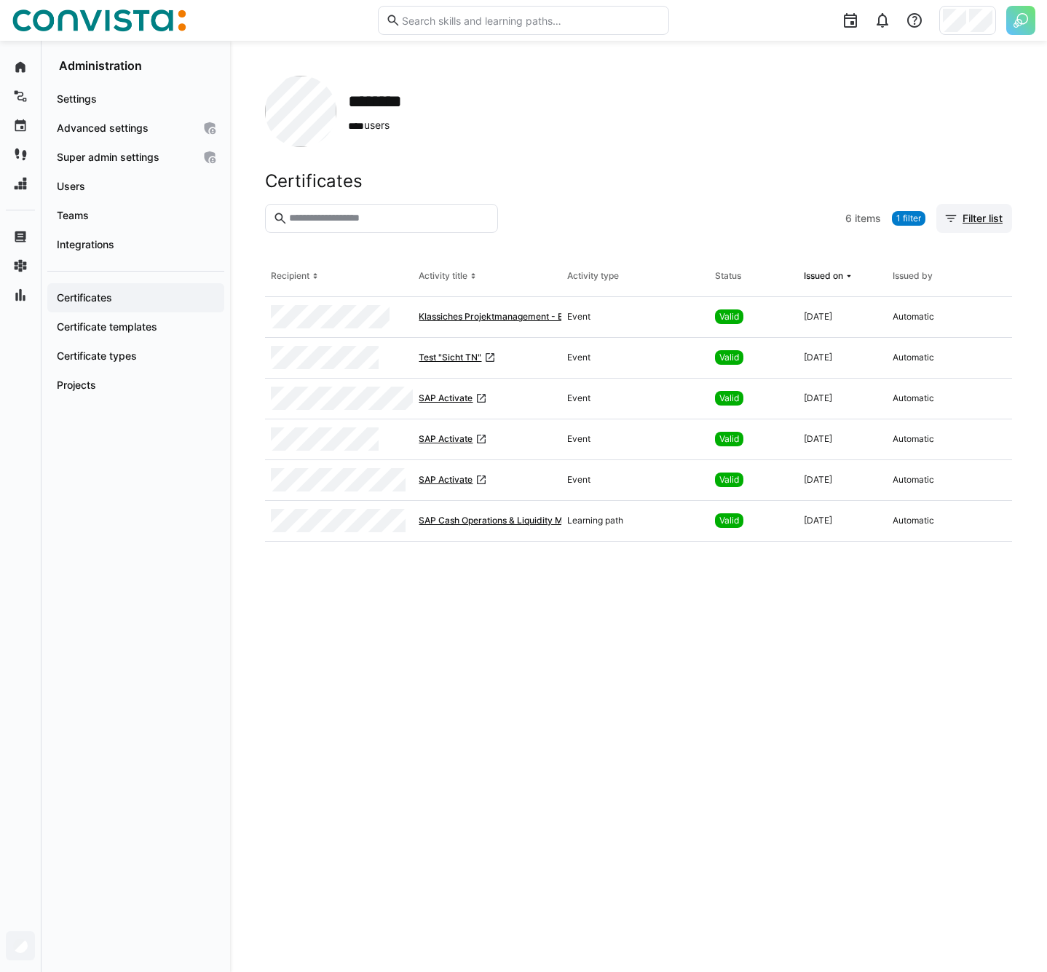
click at [951, 220] on eds-icon at bounding box center [950, 218] width 15 height 15
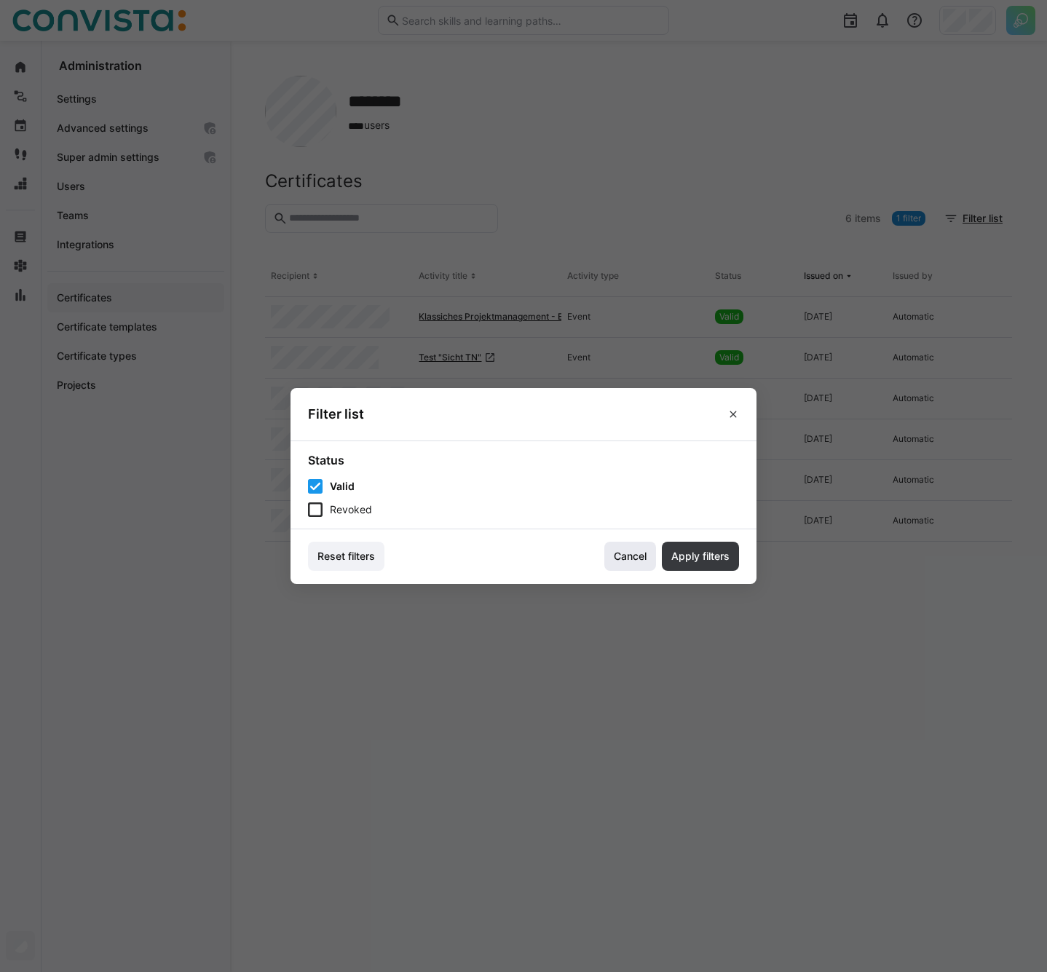
click at [640, 558] on span "Cancel" at bounding box center [629, 556] width 37 height 15
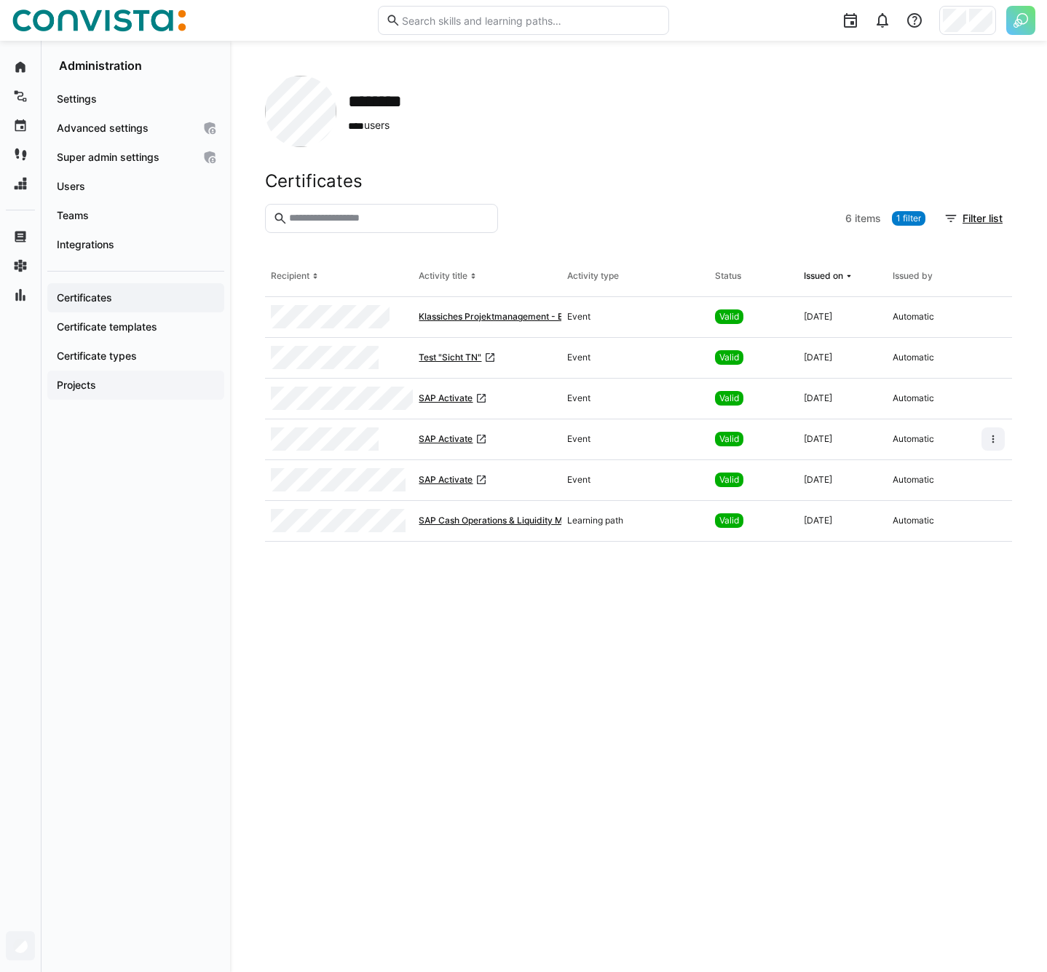
click at [104, 384] on span "Projects" at bounding box center [136, 385] width 162 height 15
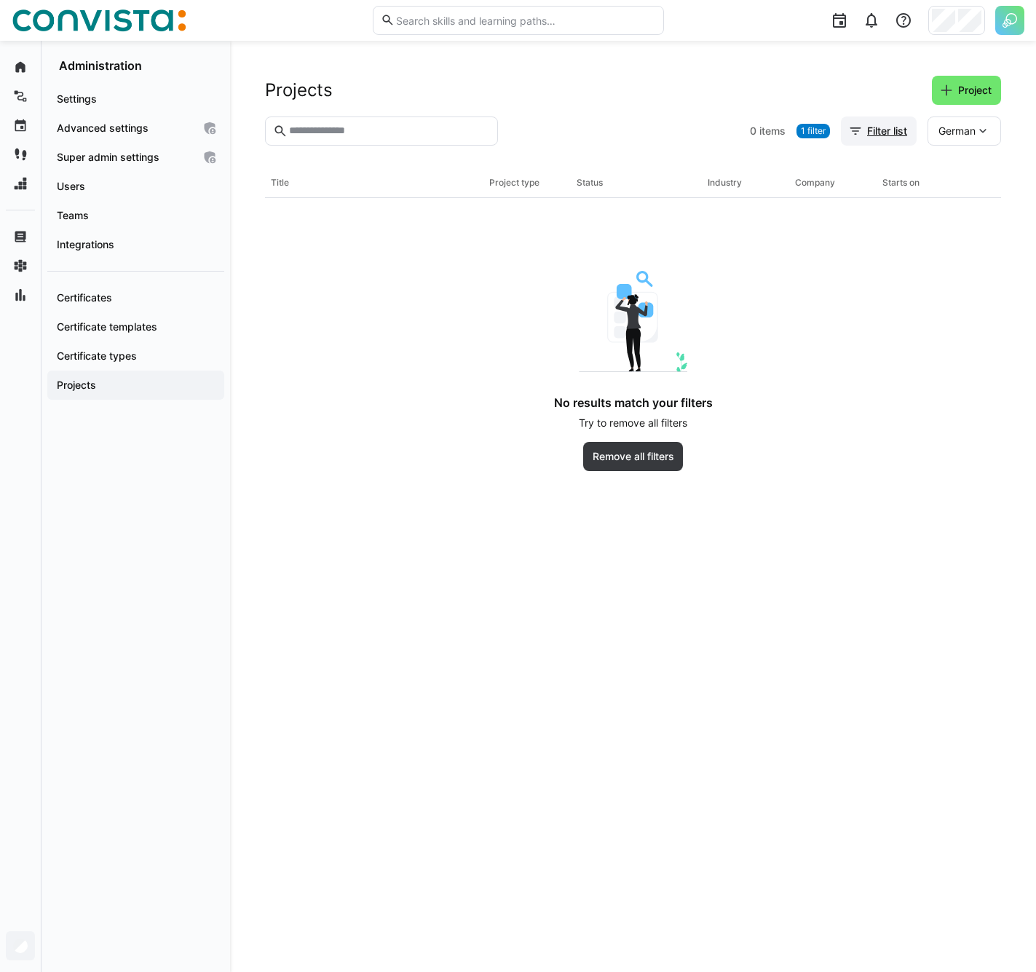
click at [884, 132] on span "Filter list" at bounding box center [887, 131] width 44 height 15
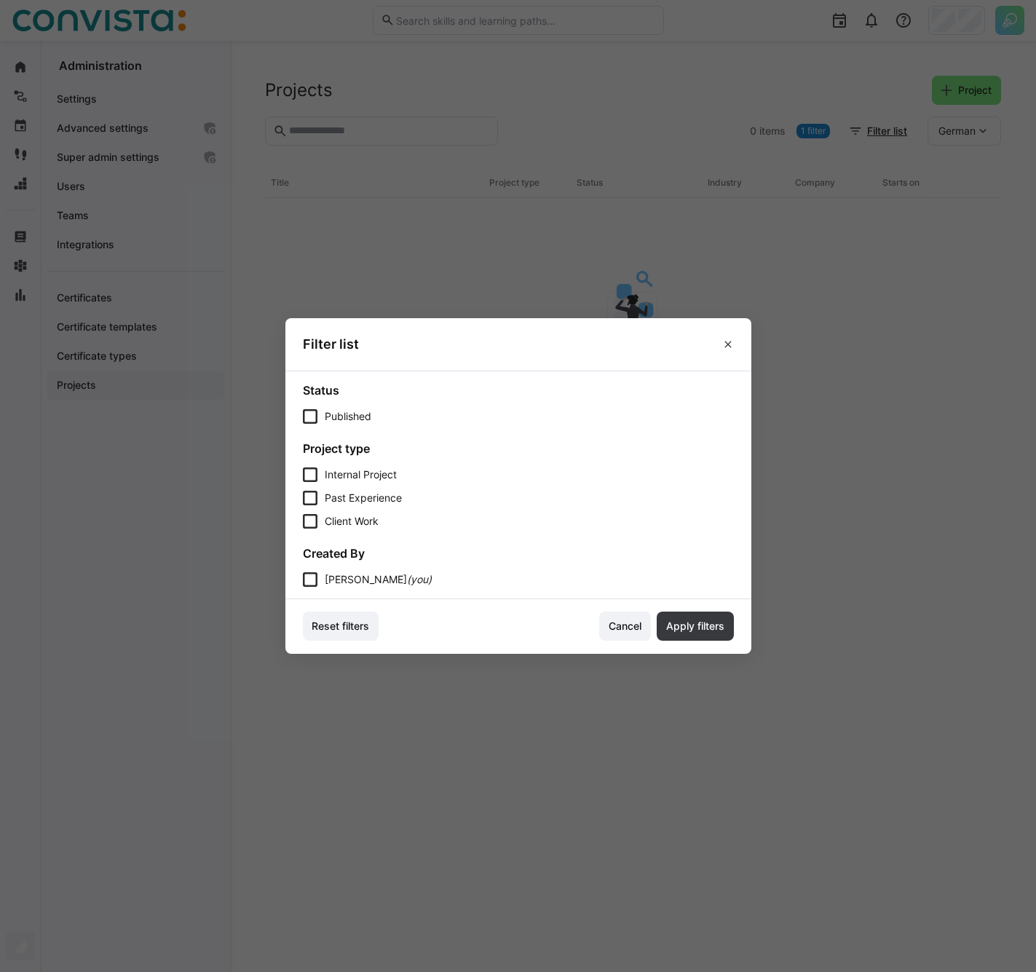
click at [592, 200] on eds-dialog "Filter list Status Published Project type Internal Project Past Experience Clie…" at bounding box center [518, 486] width 1036 height 972
click at [731, 350] on span at bounding box center [727, 344] width 23 height 23
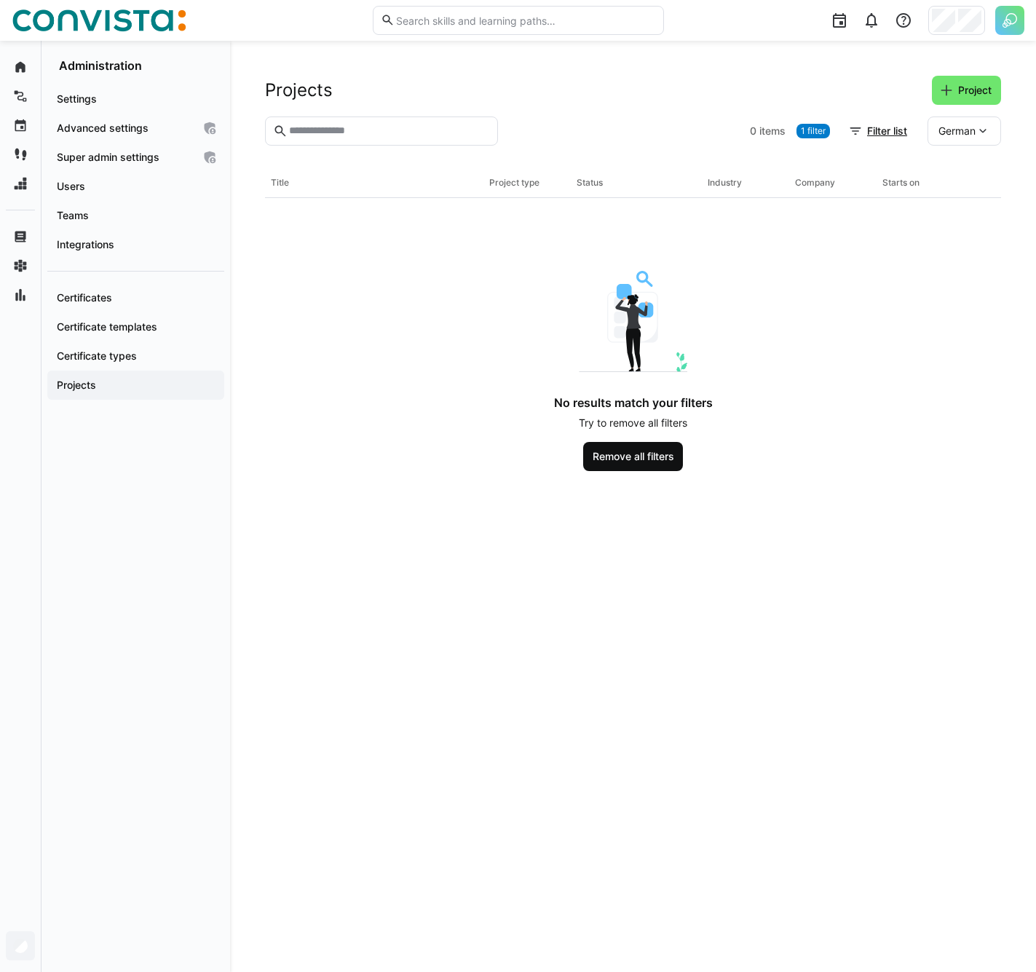
click at [648, 464] on span "Remove all filters" at bounding box center [633, 456] width 86 height 15
click at [555, 336] on div "No elements found There are currently no elements" at bounding box center [633, 356] width 590 height 171
